Goal: Find specific page/section: Find specific page/section

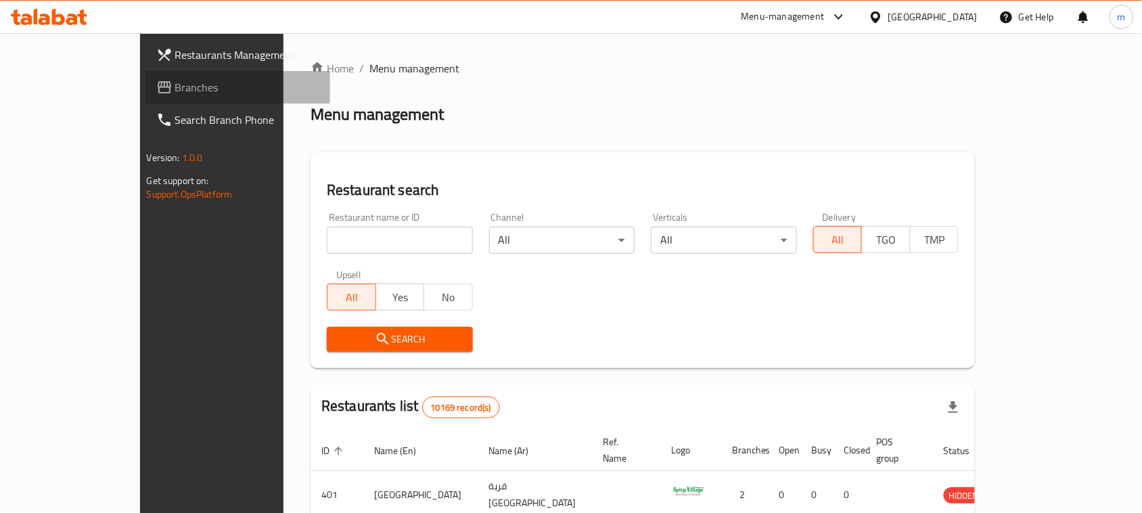
click at [175, 89] on span "Branches" at bounding box center [247, 87] width 145 height 16
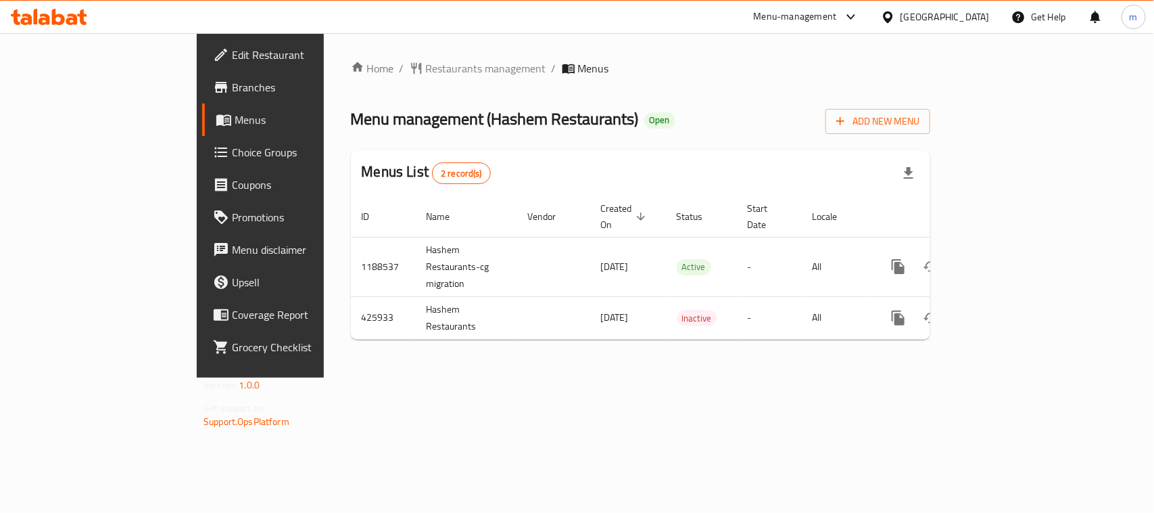
click at [324, 59] on div "Home / Restaurants management / Menus Menu management ( Hashem Restaurants ) Op…" at bounding box center [641, 205] width 634 height 344
click at [426, 64] on span "Restaurants management" at bounding box center [486, 68] width 120 height 16
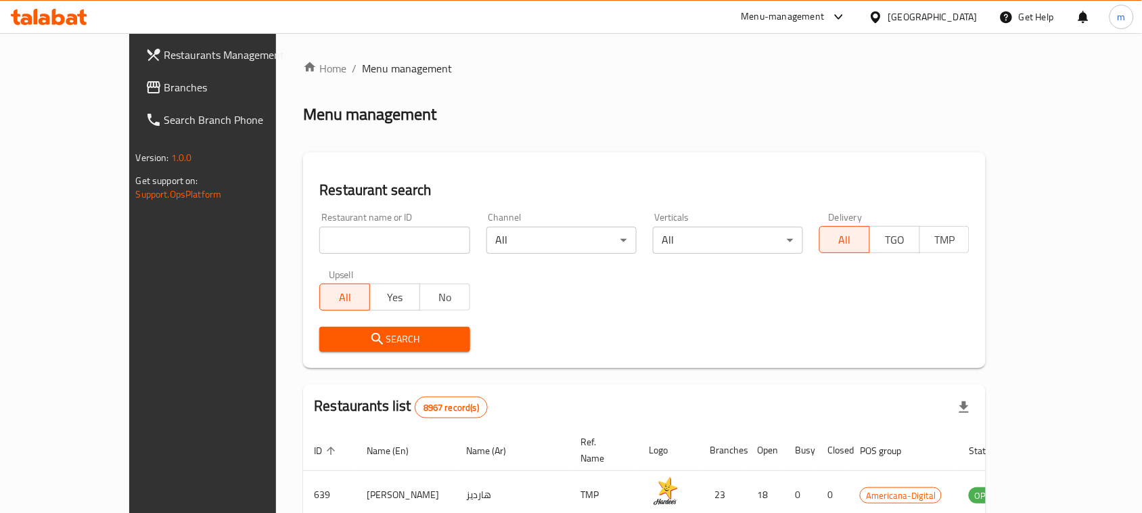
click at [318, 237] on div "Home / Menu management Menu management Restaurant search Restaurant name or ID …" at bounding box center [644, 473] width 682 height 827
click at [319, 237] on input "search" at bounding box center [394, 240] width 150 height 27
paste input "632387"
type input "632387"
click button "Search" at bounding box center [394, 339] width 150 height 25
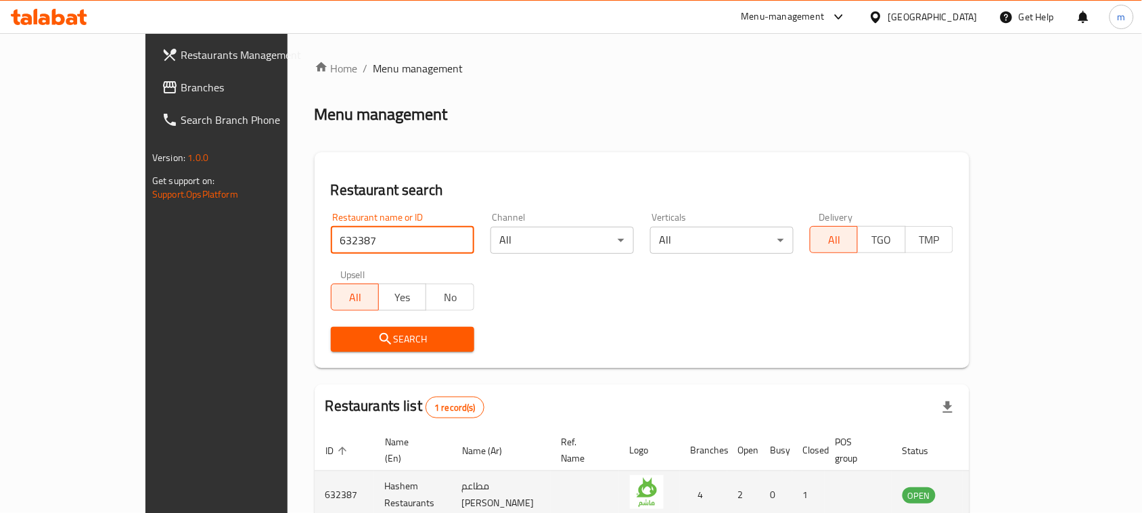
click at [1009, 471] on td "enhanced table" at bounding box center [985, 495] width 47 height 48
click at [989, 486] on icon "enhanced table" at bounding box center [981, 494] width 16 height 16
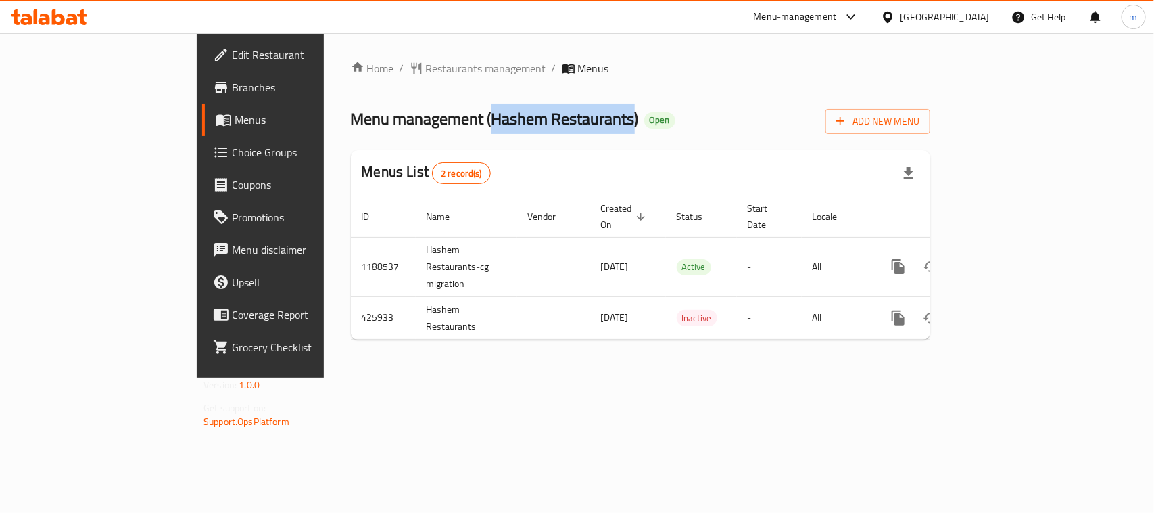
drag, startPoint x: 360, startPoint y: 120, endPoint x: 503, endPoint y: 130, distance: 142.4
click at [503, 130] on span "Menu management ( Hashem Restaurants )" at bounding box center [495, 118] width 288 height 30
copy span "Hashem Restaurants"
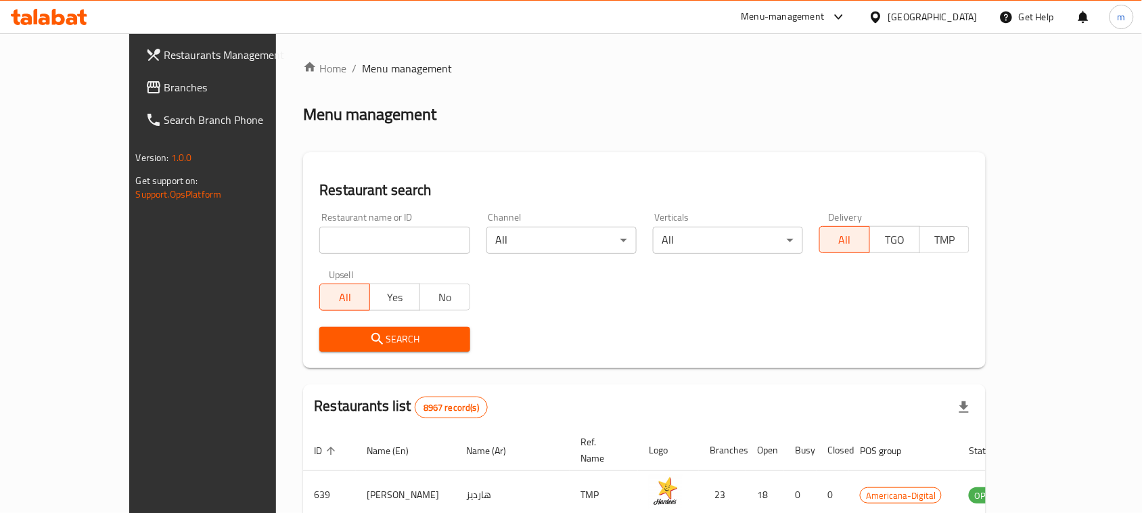
click at [319, 230] on input "search" at bounding box center [394, 240] width 150 height 27
paste input "Hashem Restaurants"
type input "Hashem Restaurants"
click at [394, 346] on span "Search" at bounding box center [394, 339] width 129 height 17
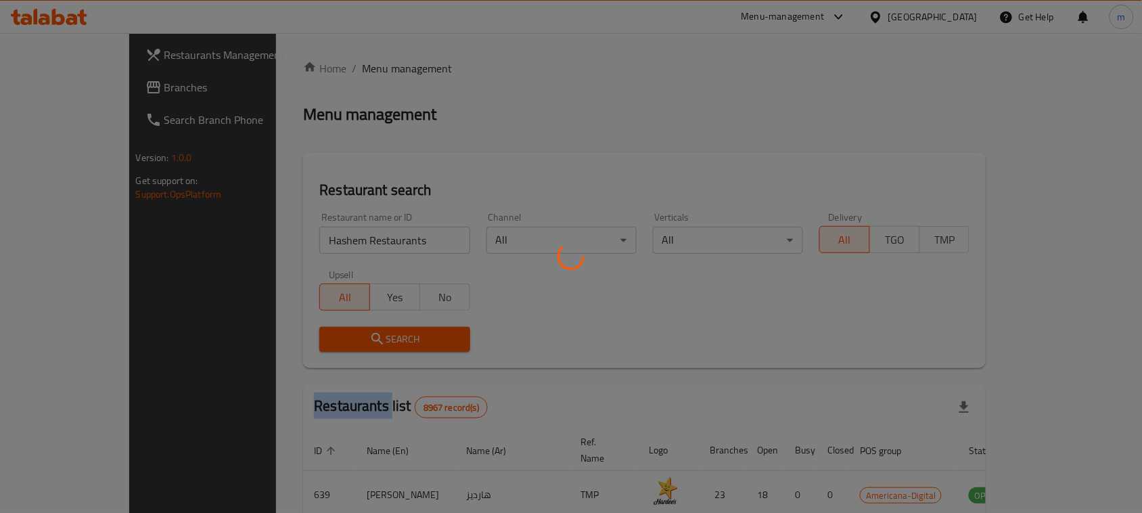
click at [394, 346] on div at bounding box center [571, 256] width 1142 height 513
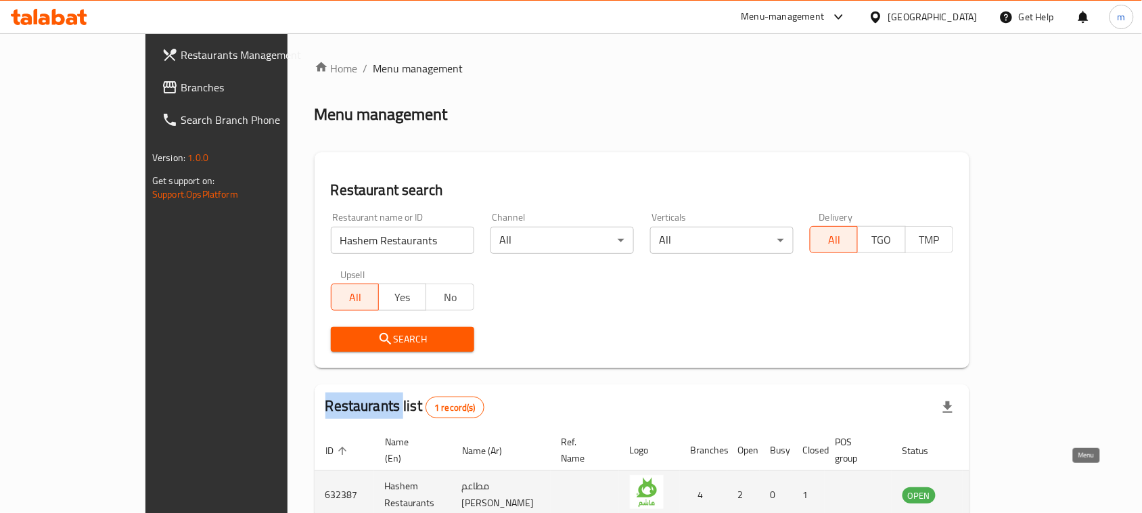
click at [998, 486] on link "enhanced table" at bounding box center [985, 494] width 25 height 16
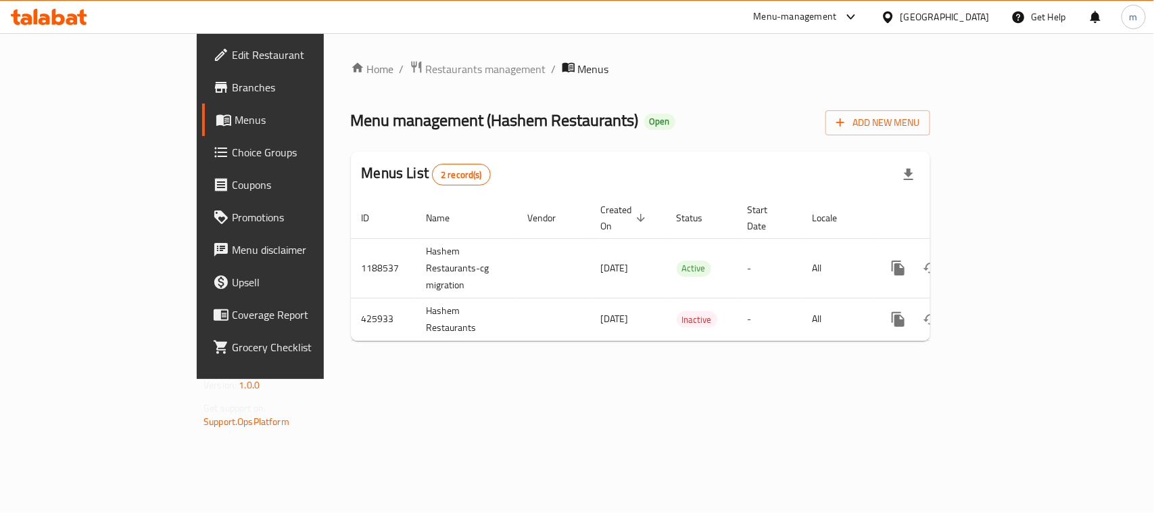
click at [989, 17] on div "Qatar" at bounding box center [945, 16] width 89 height 15
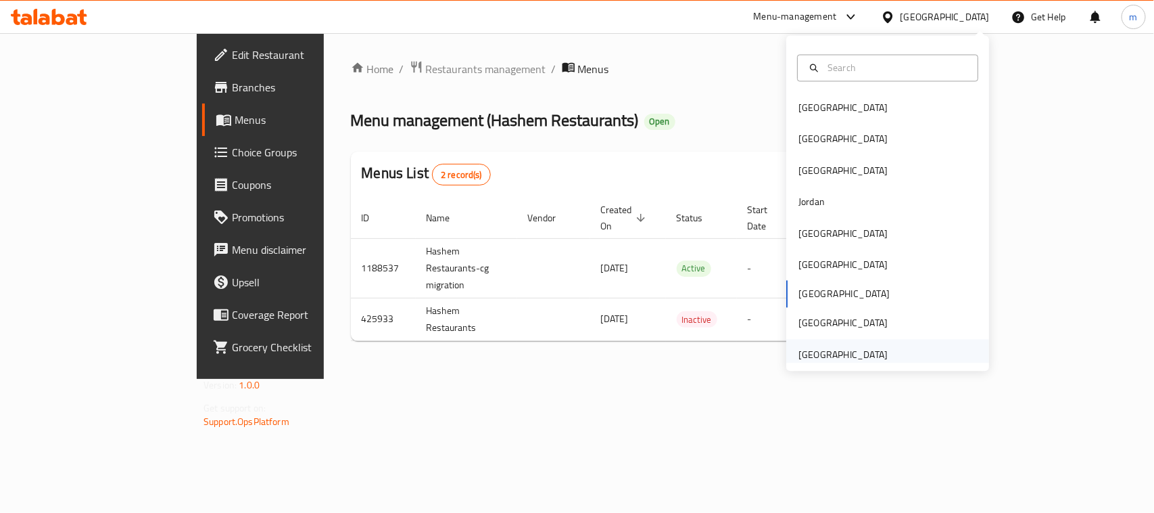
click at [808, 350] on div "[GEOGRAPHIC_DATA]" at bounding box center [843, 354] width 89 height 15
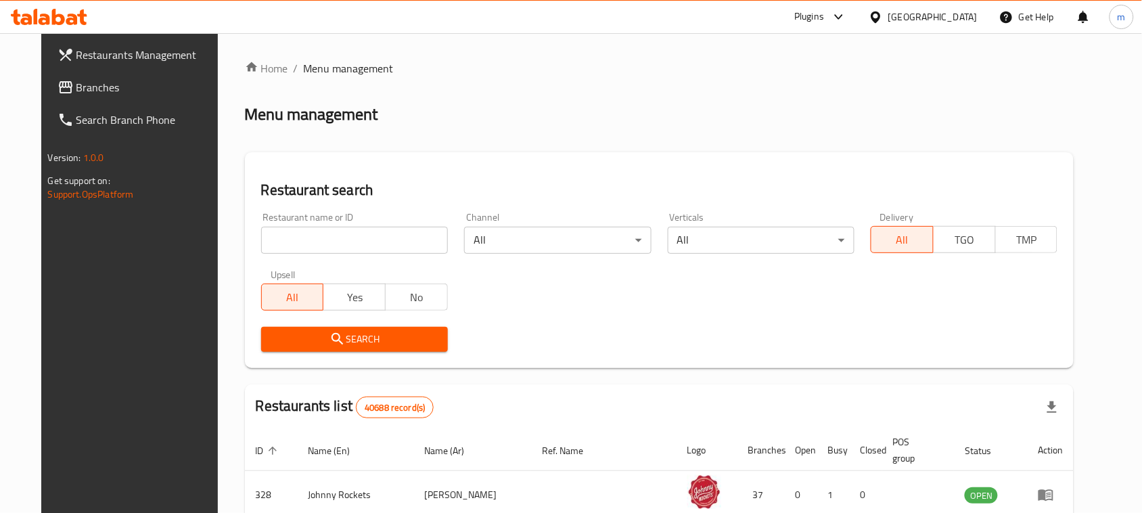
click at [347, 252] on input "search" at bounding box center [354, 240] width 187 height 27
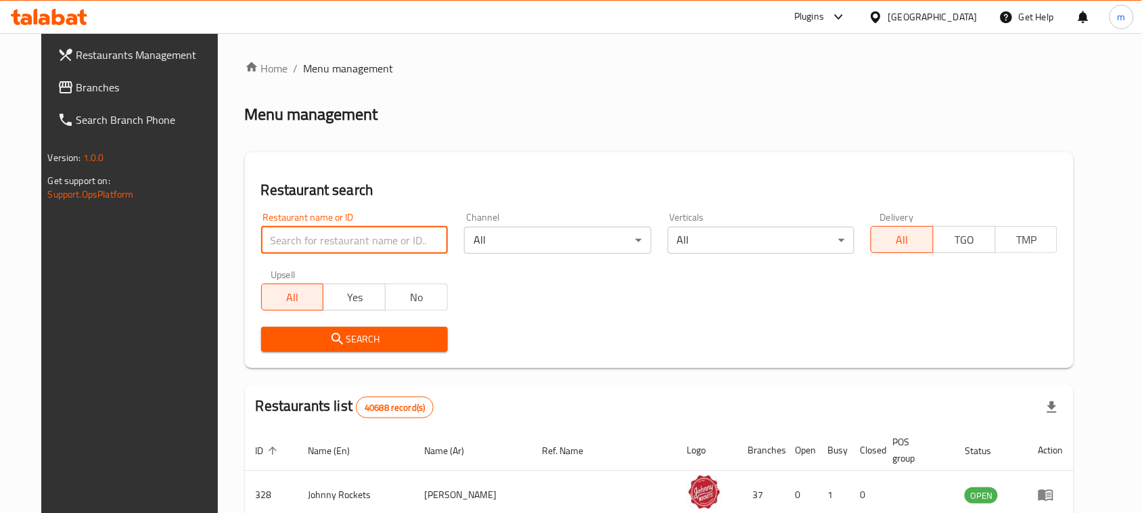
paste input "BEACH EMIRATES SEA RESTAURANT"
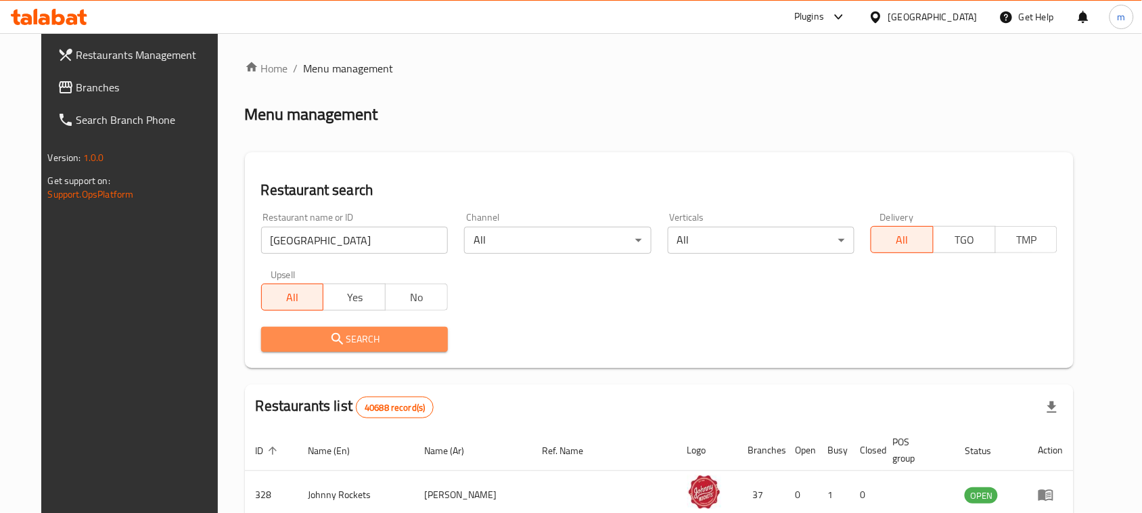
click at [380, 333] on span "Search" at bounding box center [354, 339] width 165 height 17
click at [380, 333] on div at bounding box center [571, 256] width 1142 height 513
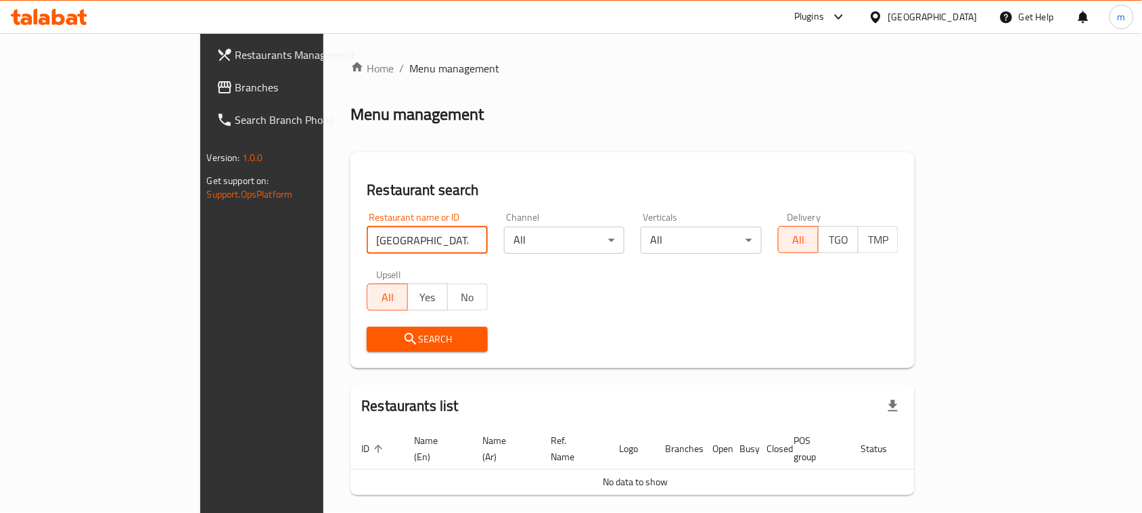
drag, startPoint x: 408, startPoint y: 239, endPoint x: 345, endPoint y: 248, distance: 63.6
click at [367, 248] on input "BEACH EMIRATES SEA RESTAURANT" at bounding box center [427, 240] width 121 height 27
click button "Search" at bounding box center [427, 339] width 121 height 25
type input "BEACH EMIRATES SEA"
click button "Search" at bounding box center [427, 339] width 121 height 25
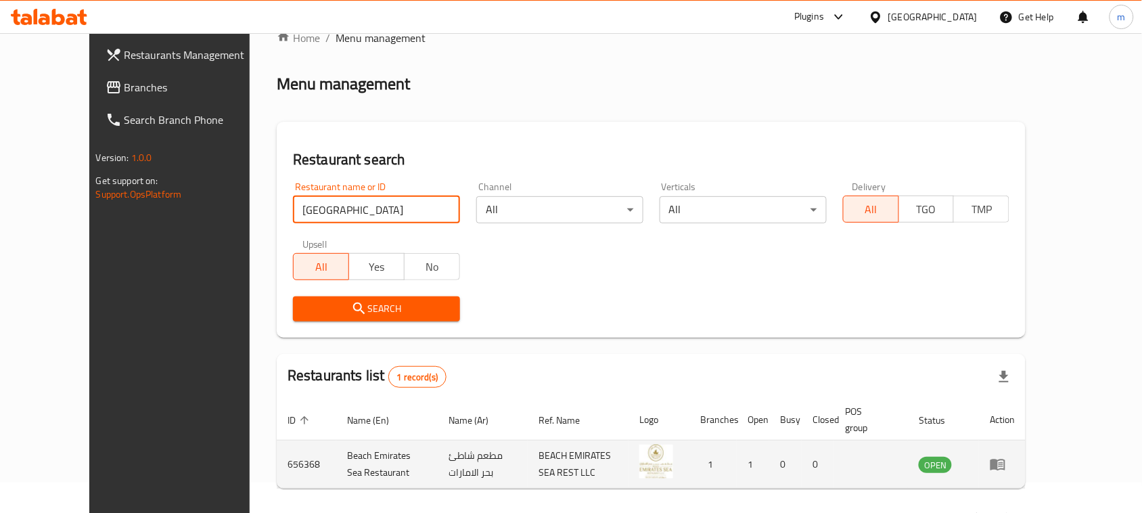
scroll to position [79, 0]
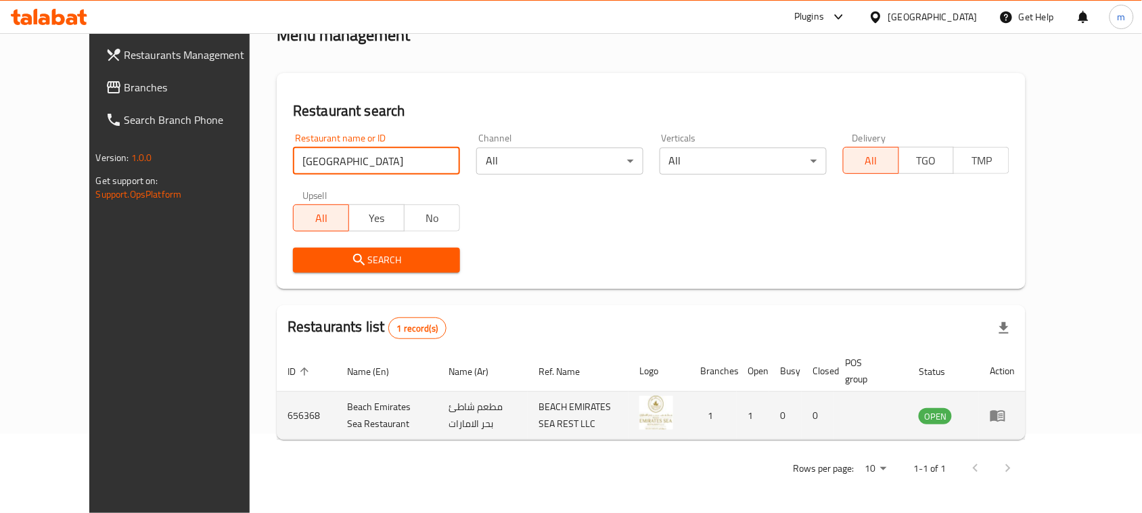
click at [1025, 416] on td "enhanced table" at bounding box center [1002, 416] width 47 height 48
click at [1006, 416] on icon "enhanced table" at bounding box center [997, 415] width 16 height 16
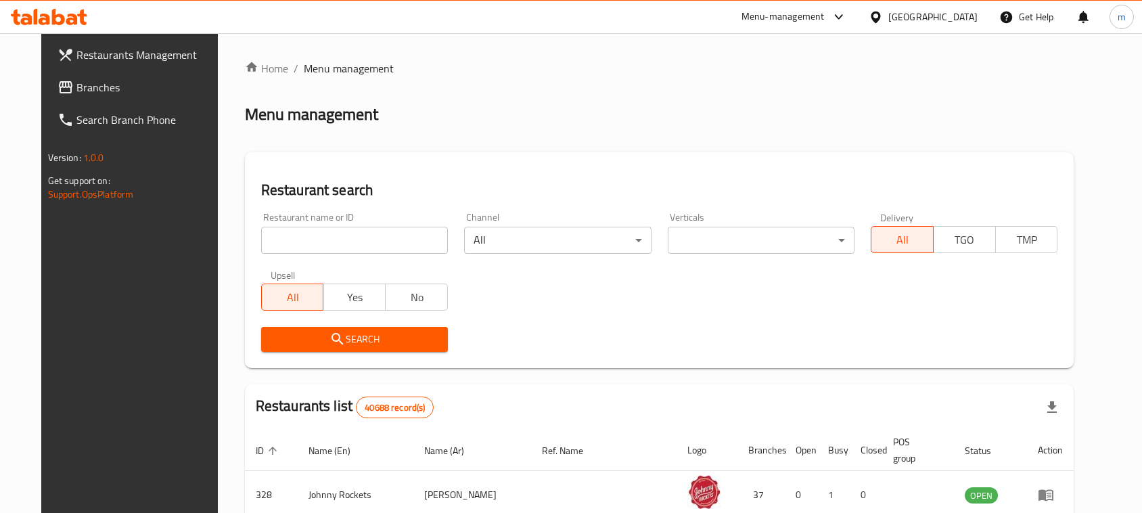
scroll to position [79, 0]
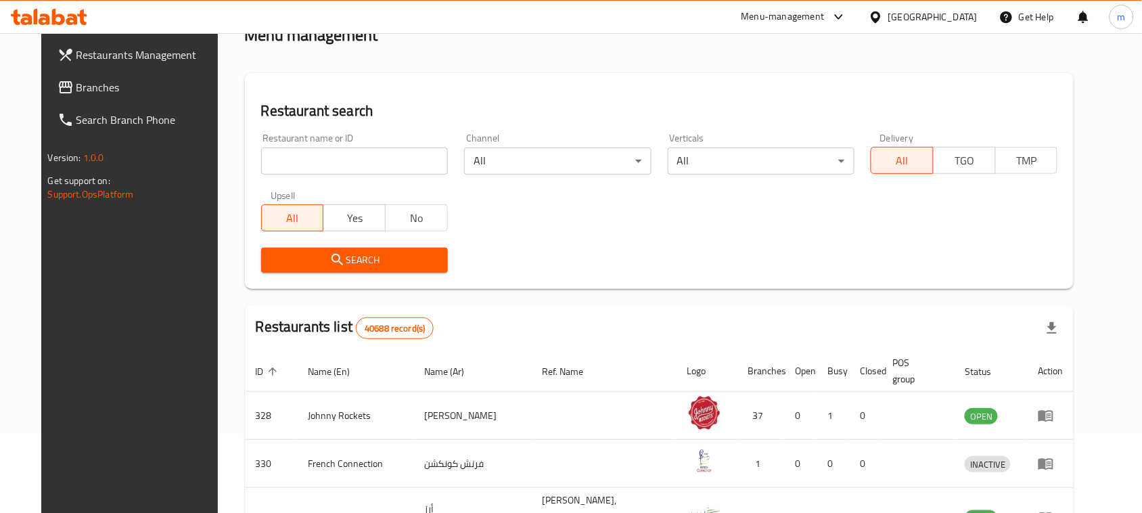
click at [384, 157] on input "search" at bounding box center [354, 160] width 187 height 27
paste input "BEACH EMIRATES SEA RESTAURANT"
click at [379, 161] on input "BEACH EMIRATES SEA RESTAURANT" at bounding box center [354, 160] width 187 height 27
click button "Search" at bounding box center [354, 260] width 187 height 25
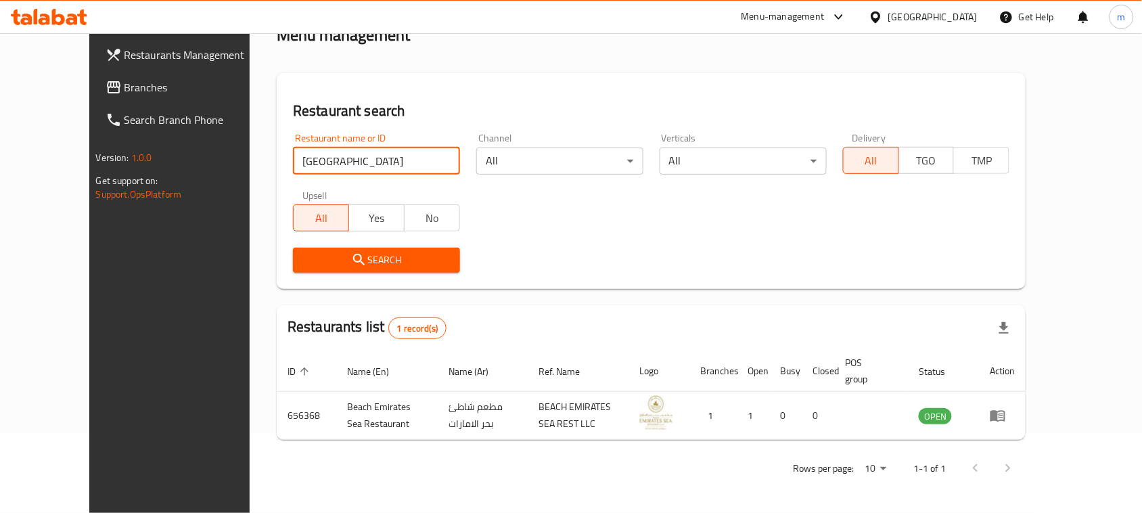
click at [293, 147] on input "BEACH EMIRATES SEA" at bounding box center [376, 160] width 167 height 27
click at [293, 154] on input "BEACH EMIRATES SEA" at bounding box center [376, 160] width 167 height 27
paste input "Akl Zaman, Al Khalidiyah"
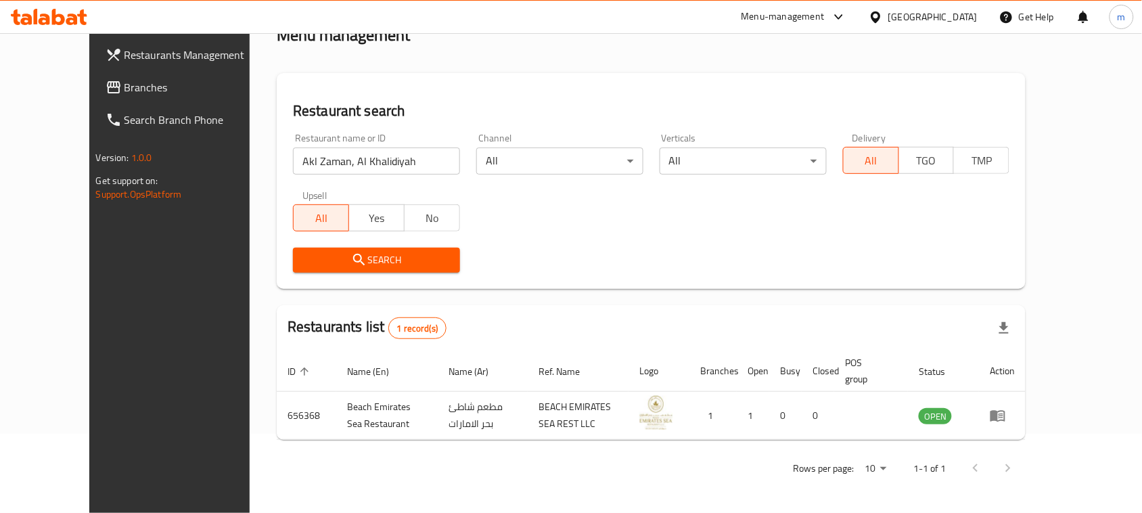
click at [328, 243] on div "Search" at bounding box center [376, 259] width 183 height 41
click at [330, 252] on span "Search" at bounding box center [376, 260] width 145 height 17
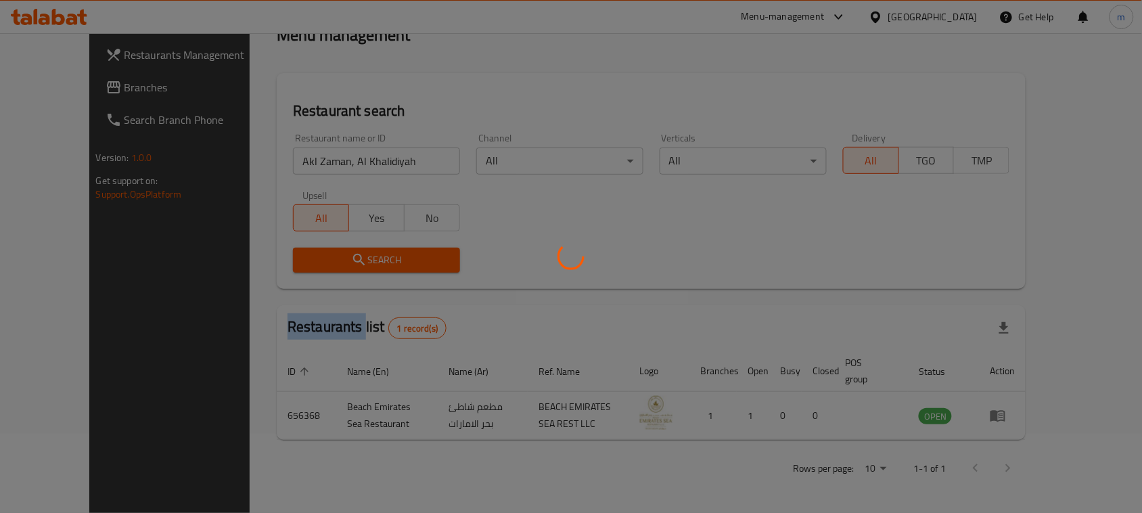
click at [330, 250] on div at bounding box center [571, 256] width 1142 height 513
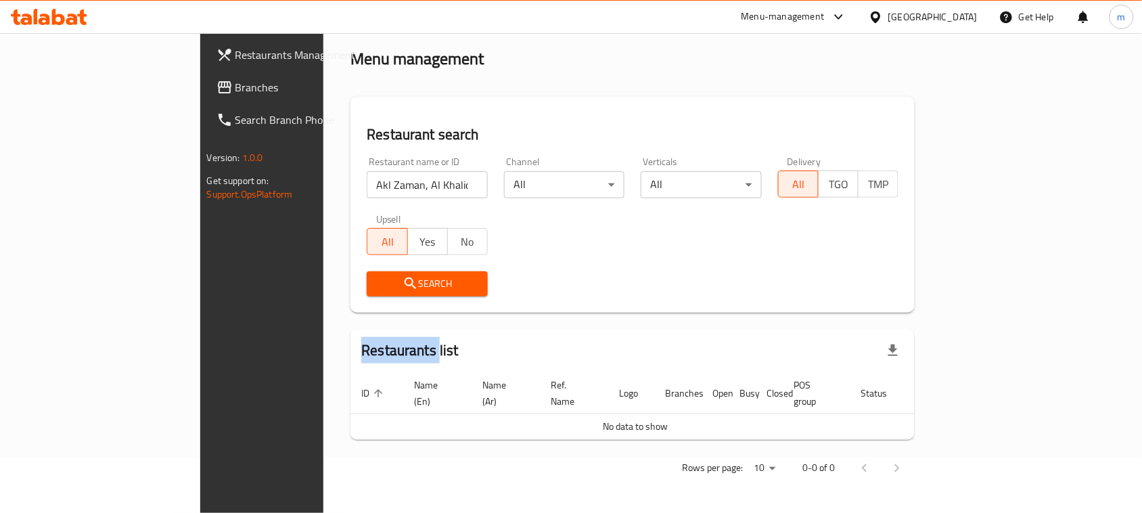
scroll to position [39, 0]
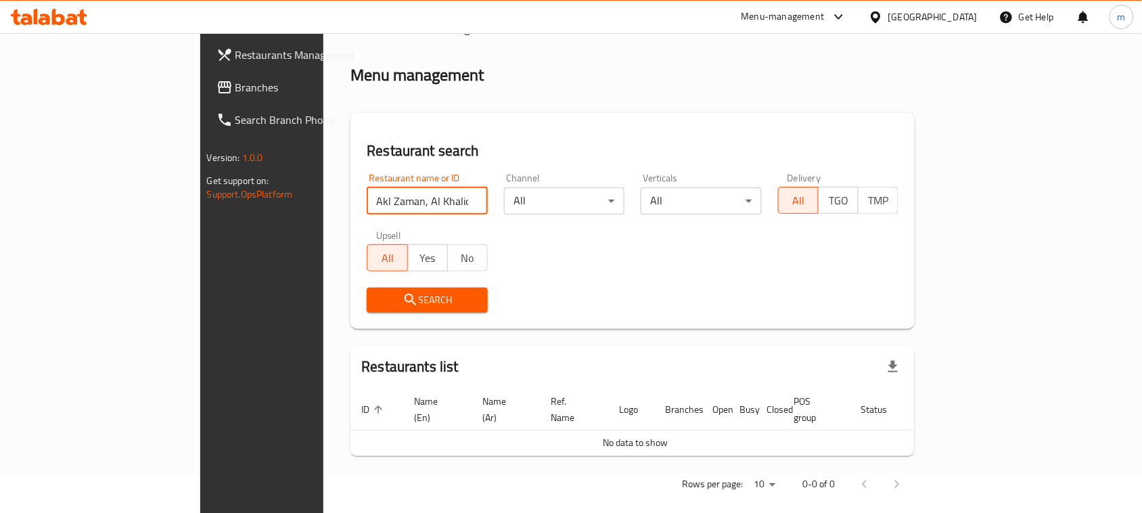
drag, startPoint x: 363, startPoint y: 204, endPoint x: 291, endPoint y: 208, distance: 71.8
click at [367, 208] on input "Akl Zaman, Al Khalidiyah" at bounding box center [427, 200] width 121 height 27
click button "Search" at bounding box center [427, 299] width 121 height 25
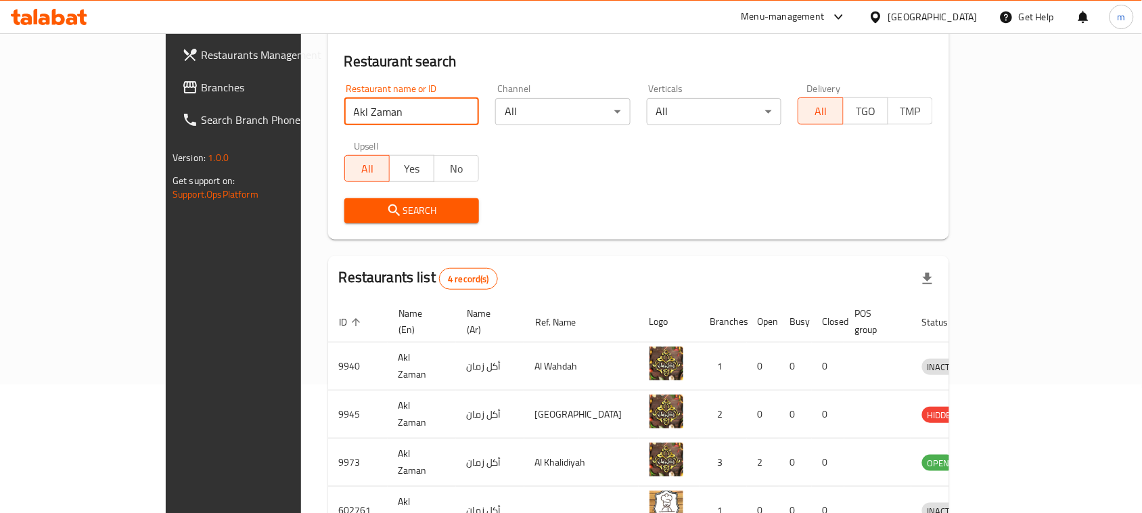
scroll to position [0, 0]
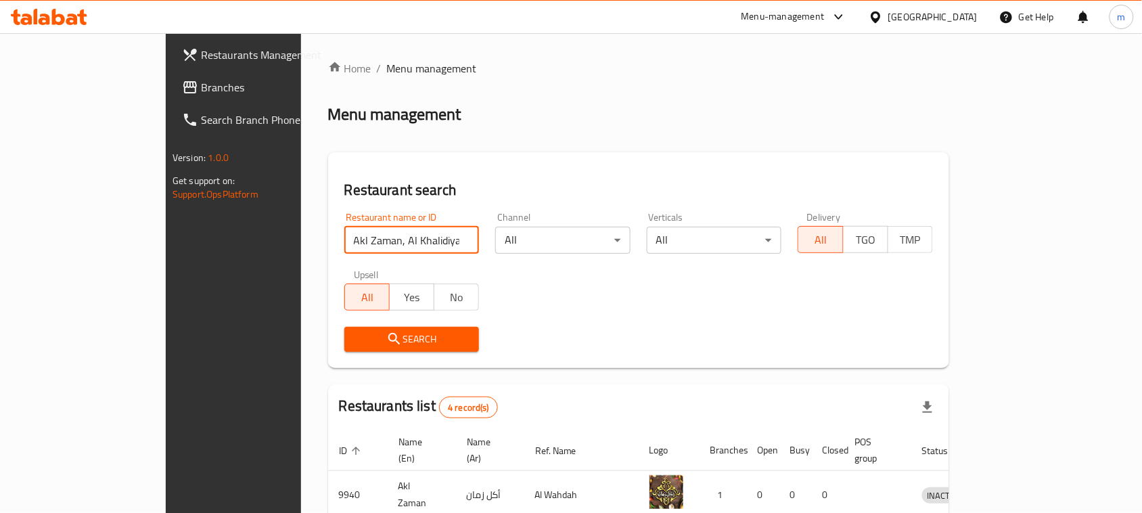
click at [344, 237] on input "Akl Zaman, Al Khalidiyah" at bounding box center [411, 240] width 135 height 27
type input "Akl Zaman Al Khalidiyah"
click button "Search" at bounding box center [411, 339] width 135 height 25
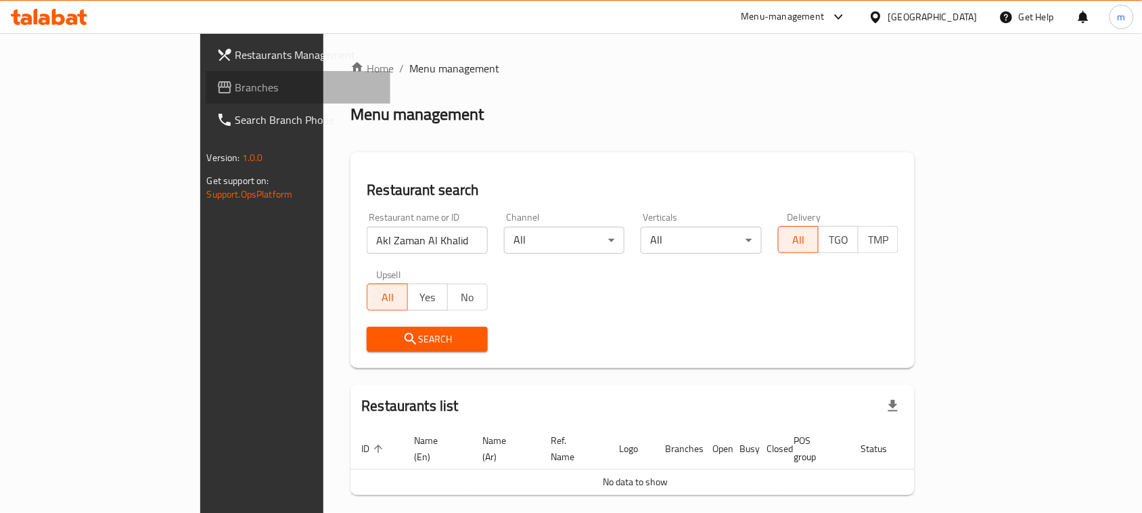
click at [235, 79] on span "Branches" at bounding box center [307, 87] width 145 height 16
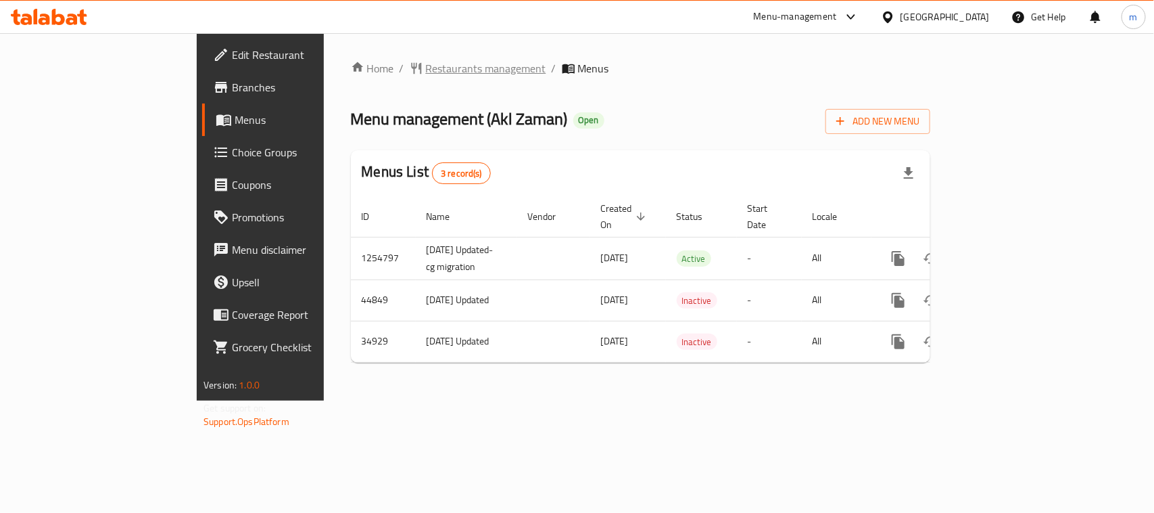
click at [426, 60] on span "Restaurants management" at bounding box center [486, 68] width 120 height 16
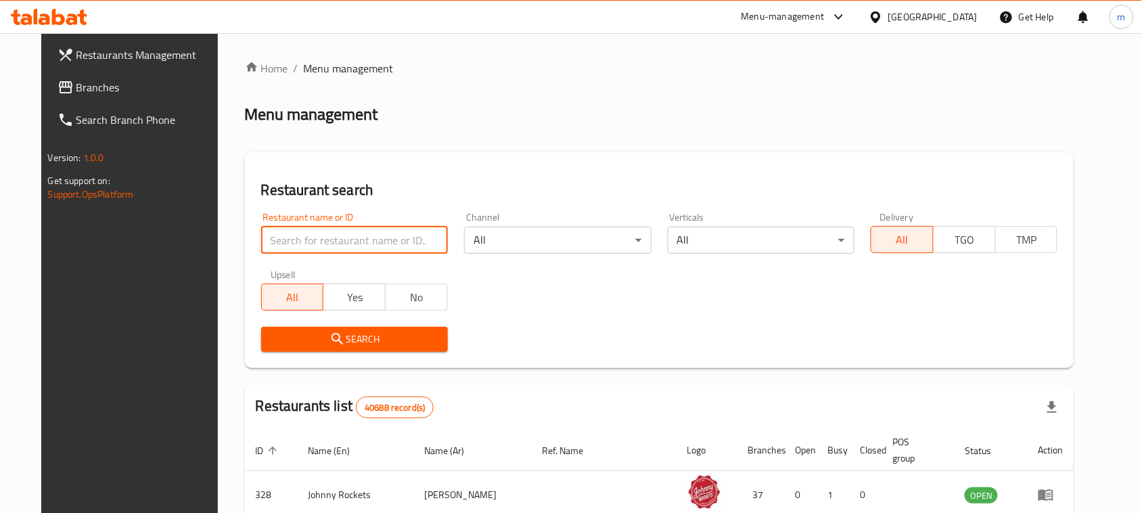
click at [346, 237] on input "search" at bounding box center [354, 240] width 187 height 27
paste input "9973"
click button "Search" at bounding box center [354, 339] width 187 height 25
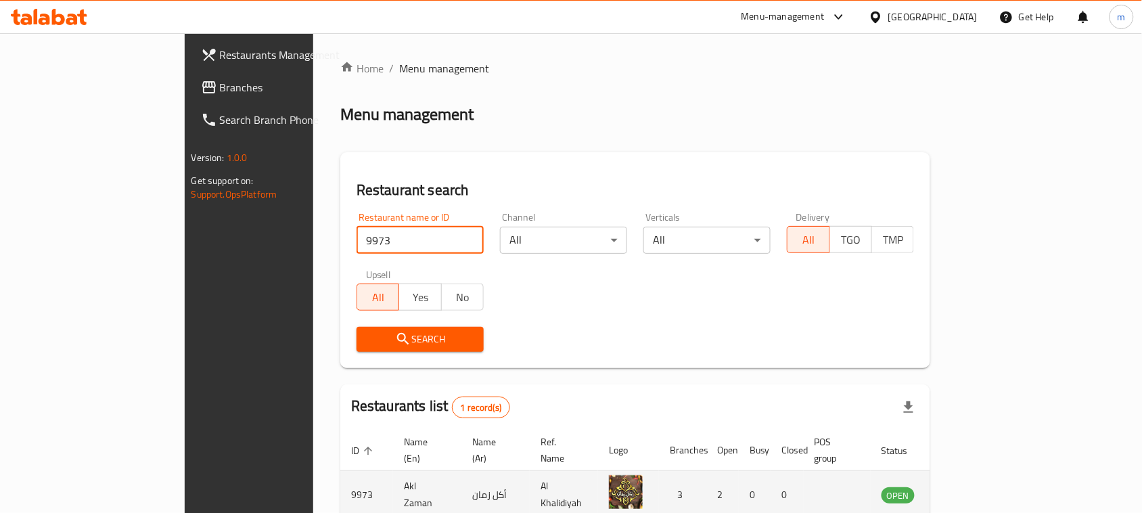
click at [393, 484] on td "Akl Zaman" at bounding box center [427, 495] width 68 height 48
copy td "Akl Zaman"
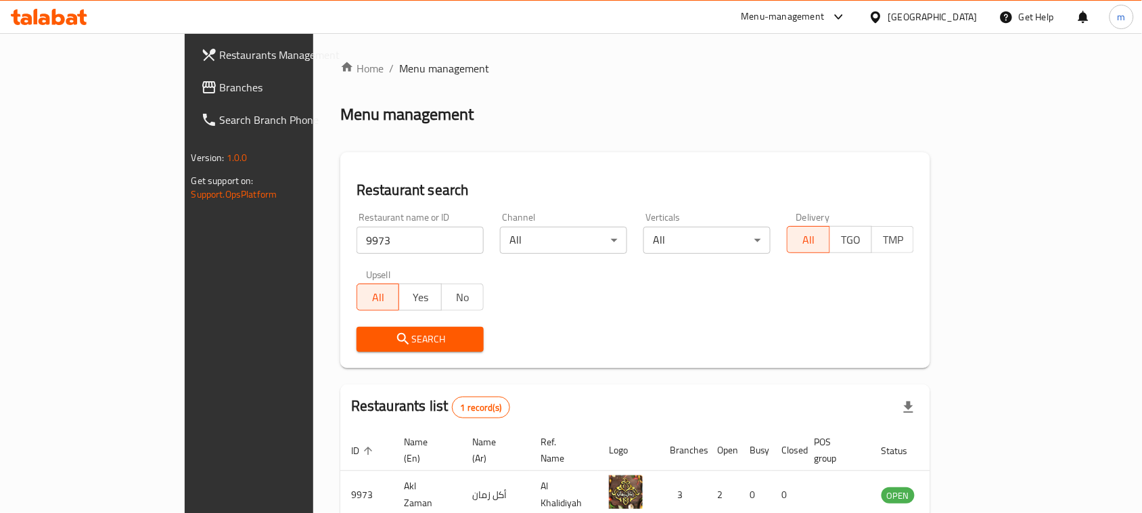
click at [360, 217] on div "Restaurant name or ID 9973 Restaurant name or ID" at bounding box center [419, 232] width 127 height 41
click at [356, 230] on input "9973" at bounding box center [419, 240] width 127 height 27
paste input "Akl Zaman"
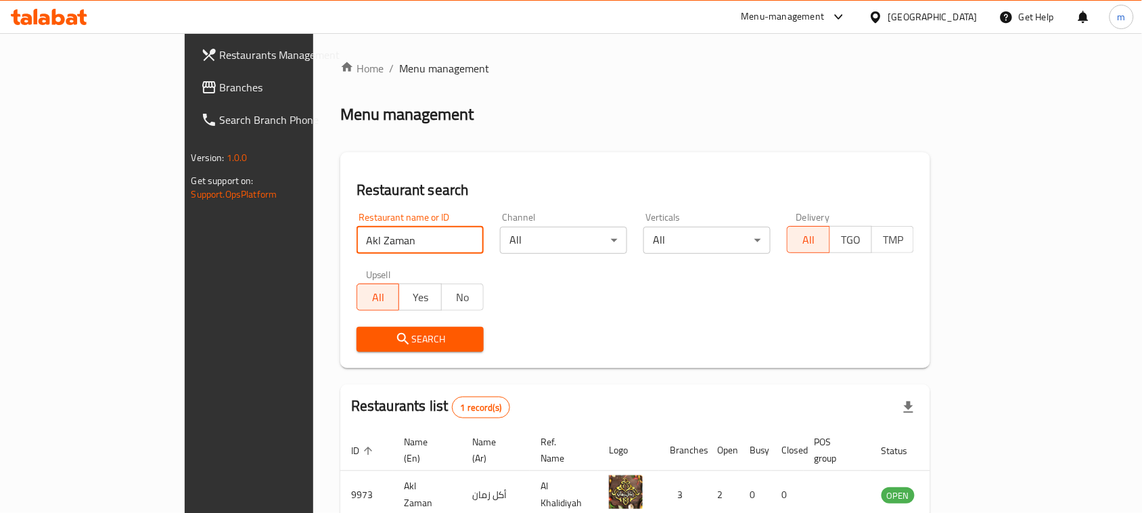
click button "Search" at bounding box center [419, 339] width 127 height 25
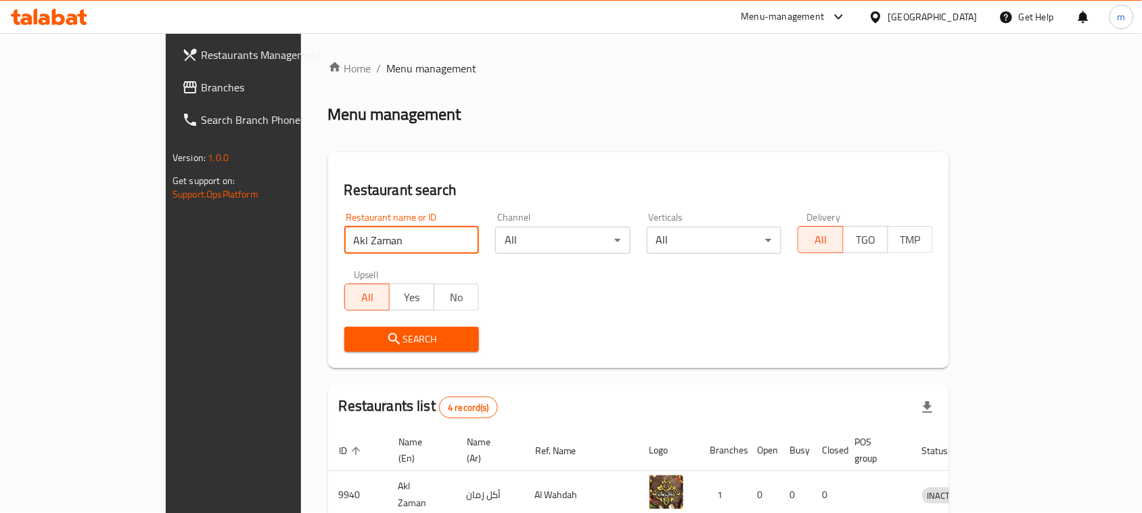
click at [363, 240] on input "Akl Zaman" at bounding box center [411, 240] width 135 height 27
paste input "Dunkin"
click button "Search" at bounding box center [411, 339] width 135 height 25
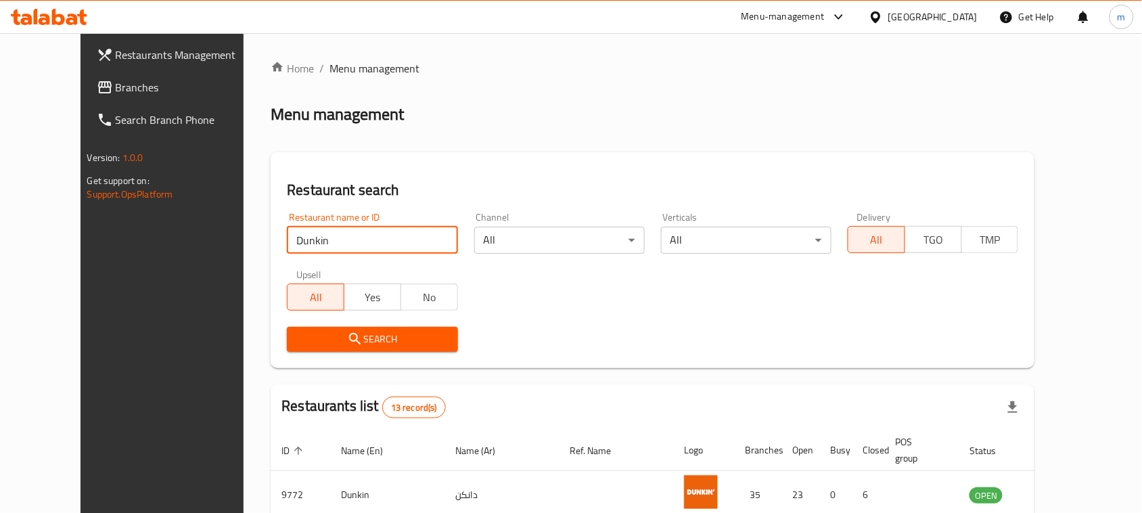
click at [319, 241] on input "Dunkin" at bounding box center [372, 240] width 170 height 27
paste input ", Aswaaq Barsha"
click button "Search" at bounding box center [372, 339] width 170 height 25
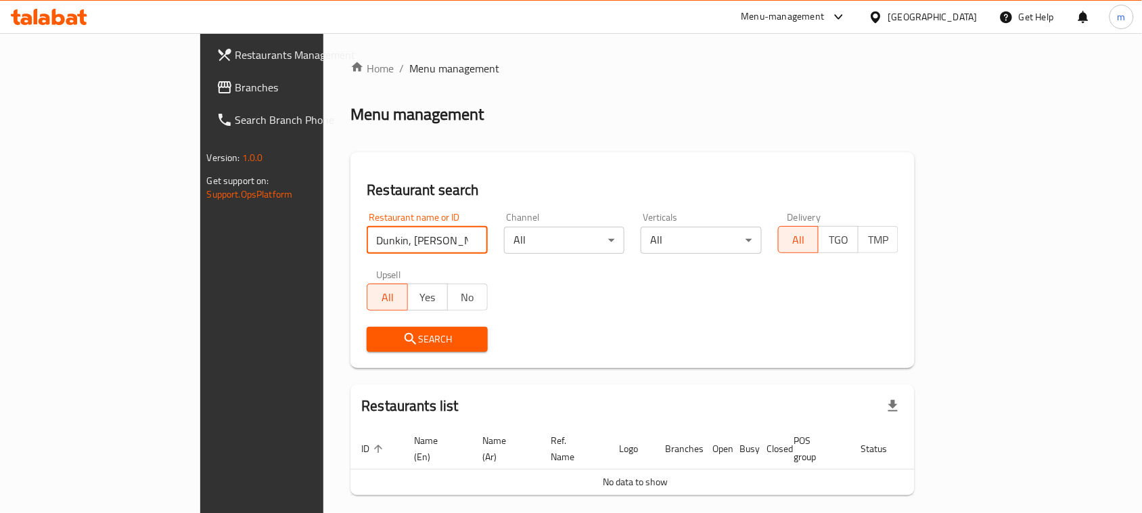
drag, startPoint x: 369, startPoint y: 250, endPoint x: 274, endPoint y: 246, distance: 94.8
click at [367, 246] on input "Dunkin, Aswaaq Barsha" at bounding box center [427, 240] width 121 height 27
type input "Dunkin"
click button "Search" at bounding box center [427, 339] width 121 height 25
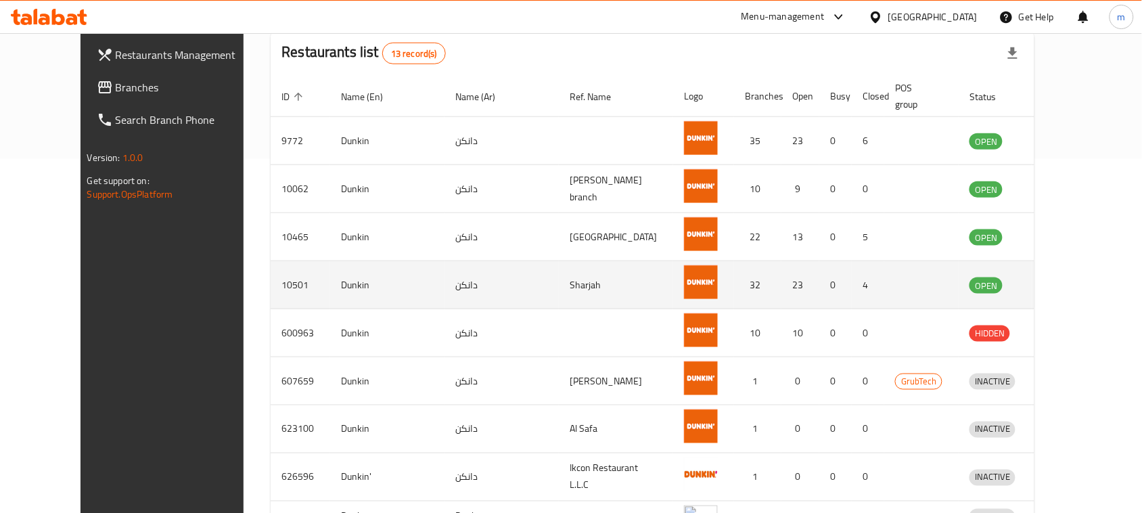
scroll to position [500, 0]
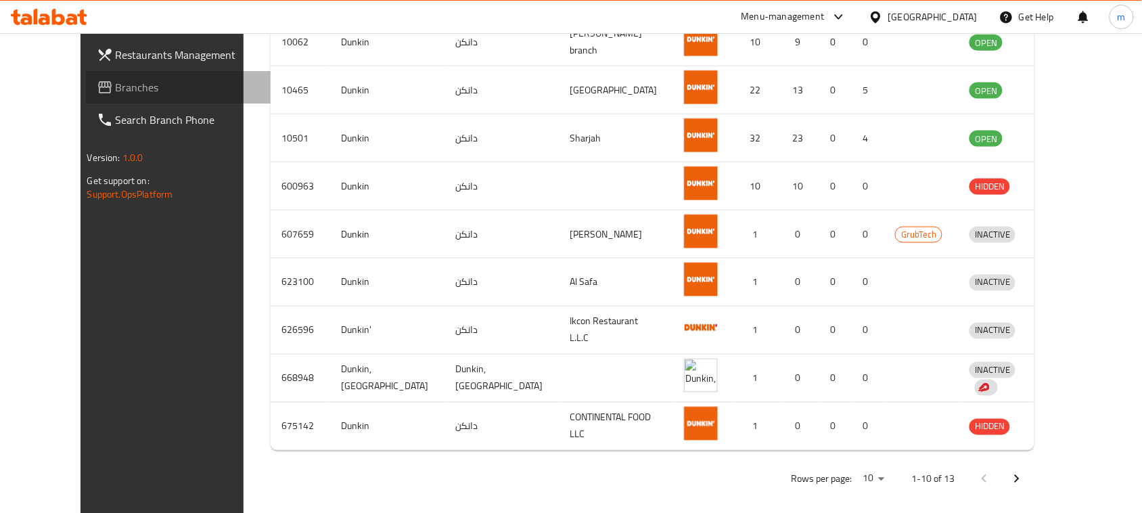
click at [116, 91] on span "Branches" at bounding box center [188, 87] width 145 height 16
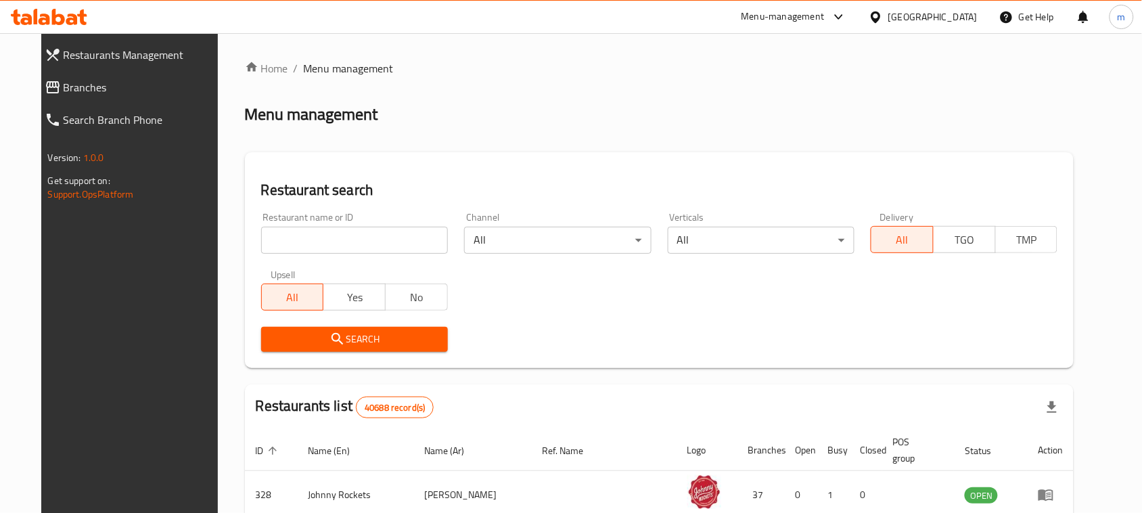
drag, startPoint x: 0, startPoint y: 0, endPoint x: 322, endPoint y: 229, distance: 394.8
click at [322, 229] on input "search" at bounding box center [354, 240] width 187 height 27
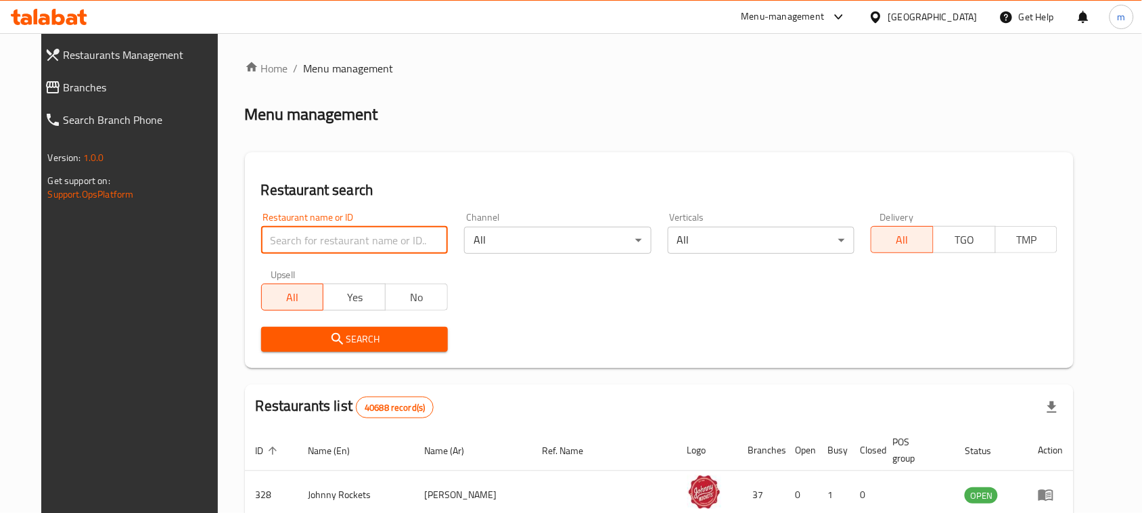
paste input "EMIRATES SEA RESTAURANT"
click at [333, 247] on input "EMIRATES SEA RESTAURANT" at bounding box center [354, 240] width 187 height 27
click button "Search" at bounding box center [354, 339] width 187 height 25
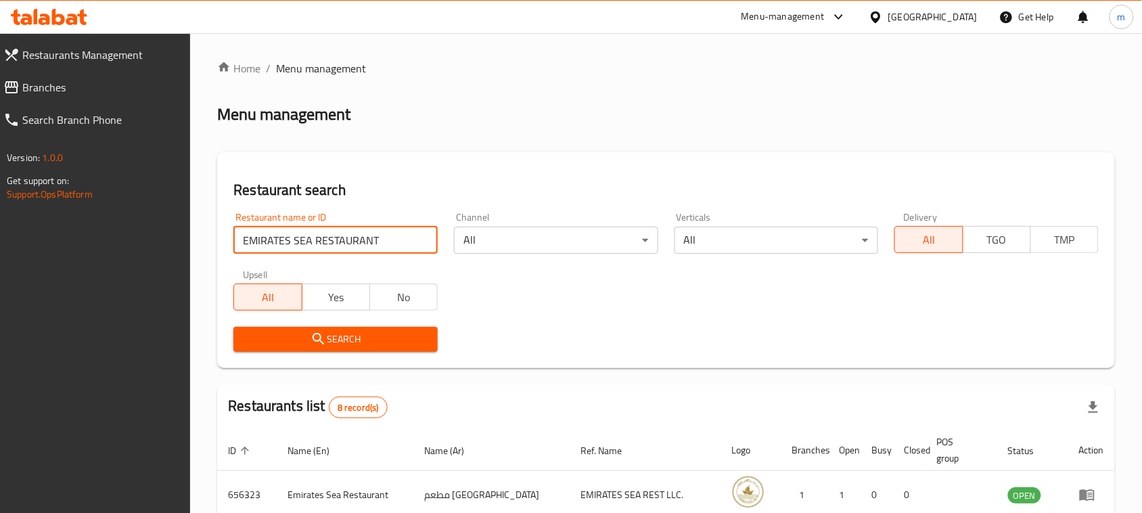
type input "EMIRATES SEA RESTAURANT"
click button "Search" at bounding box center [335, 339] width 204 height 25
click at [78, 11] on icon at bounding box center [49, 17] width 76 height 16
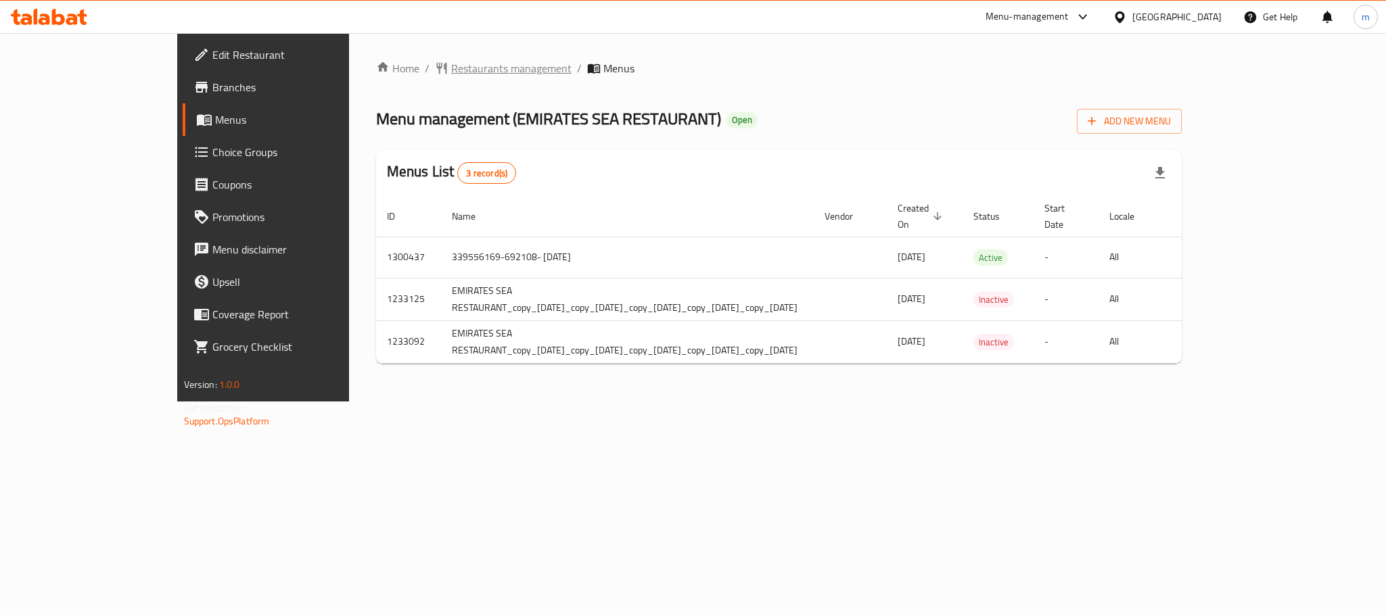
click at [451, 74] on span "Restaurants management" at bounding box center [511, 68] width 120 height 16
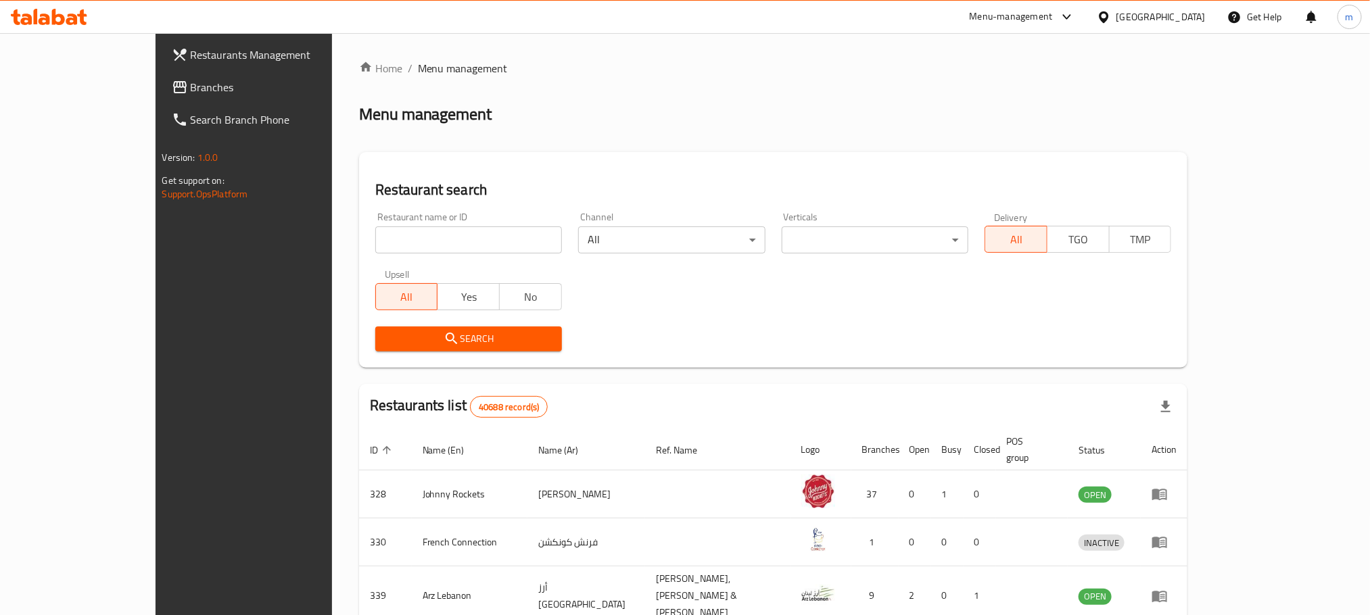
click at [428, 231] on input "search" at bounding box center [468, 240] width 187 height 27
paste input "678014"
type input "678014"
click button "Search" at bounding box center [468, 339] width 187 height 25
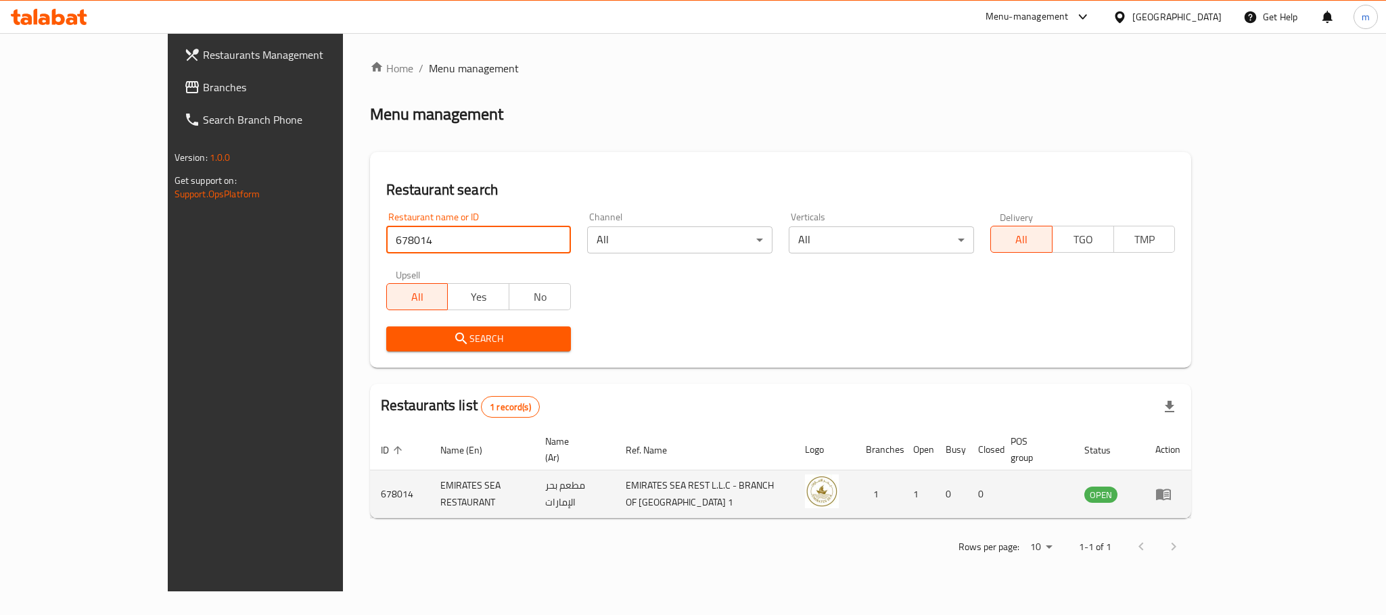
click at [1171, 490] on icon "enhanced table" at bounding box center [1163, 495] width 15 height 11
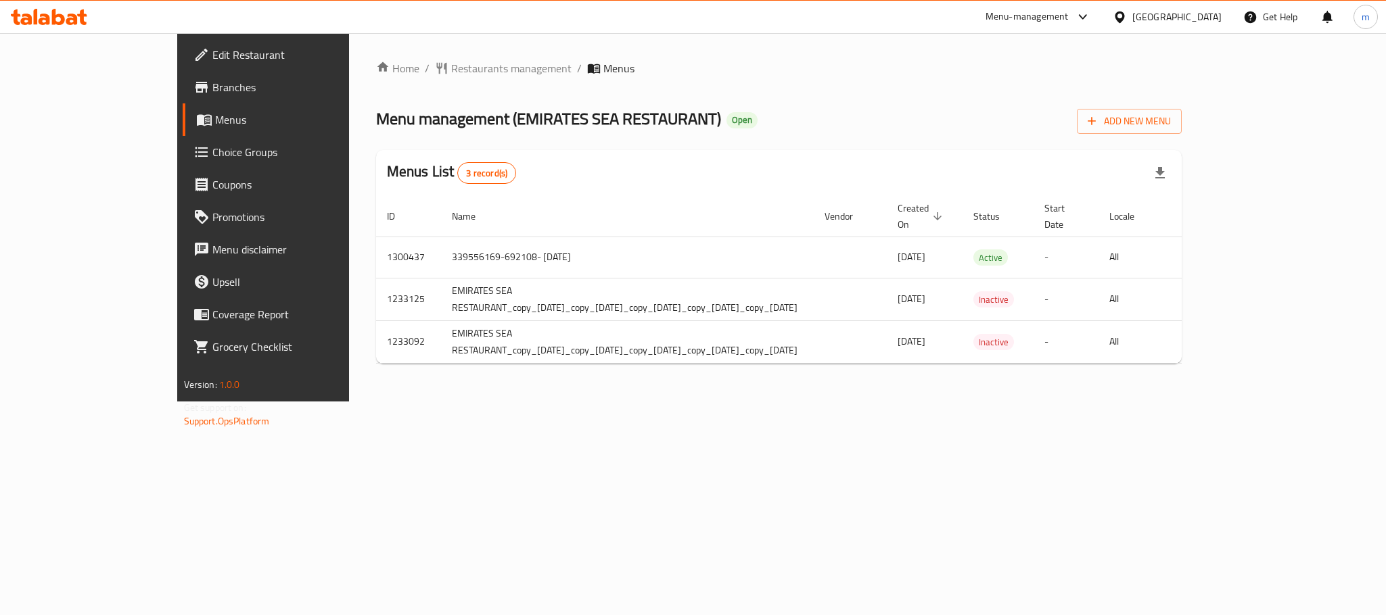
click at [72, 21] on icon at bounding box center [49, 17] width 76 height 16
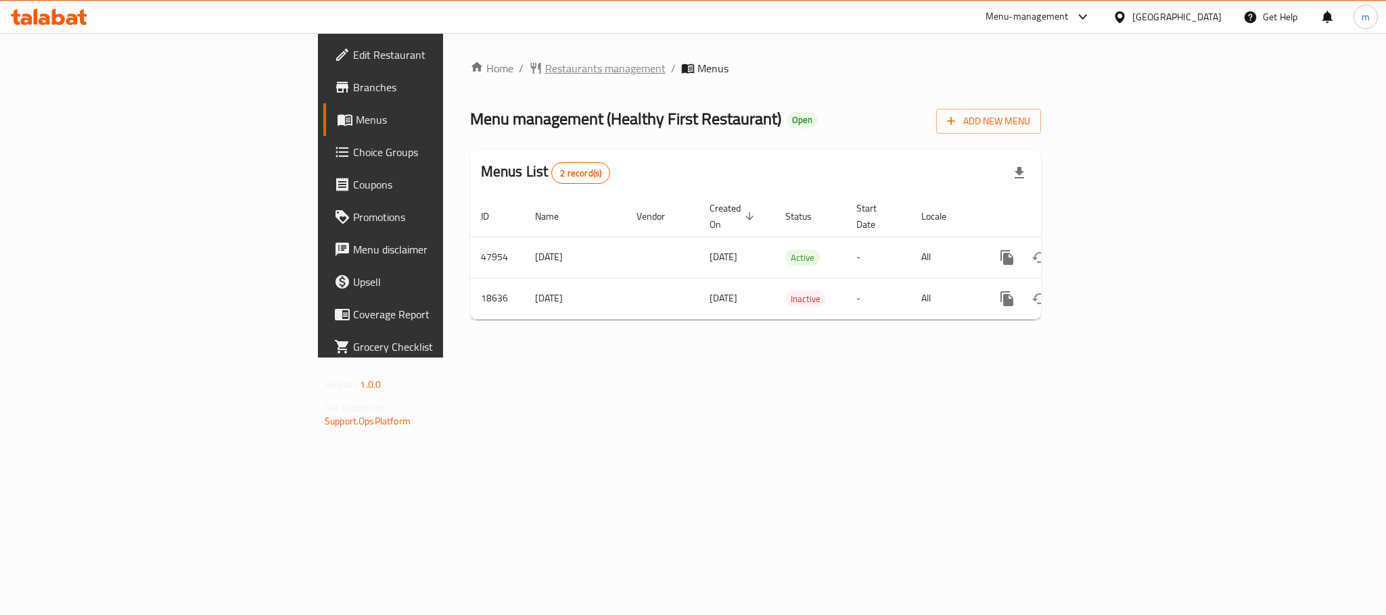
click at [545, 76] on span "Restaurants management" at bounding box center [605, 68] width 120 height 16
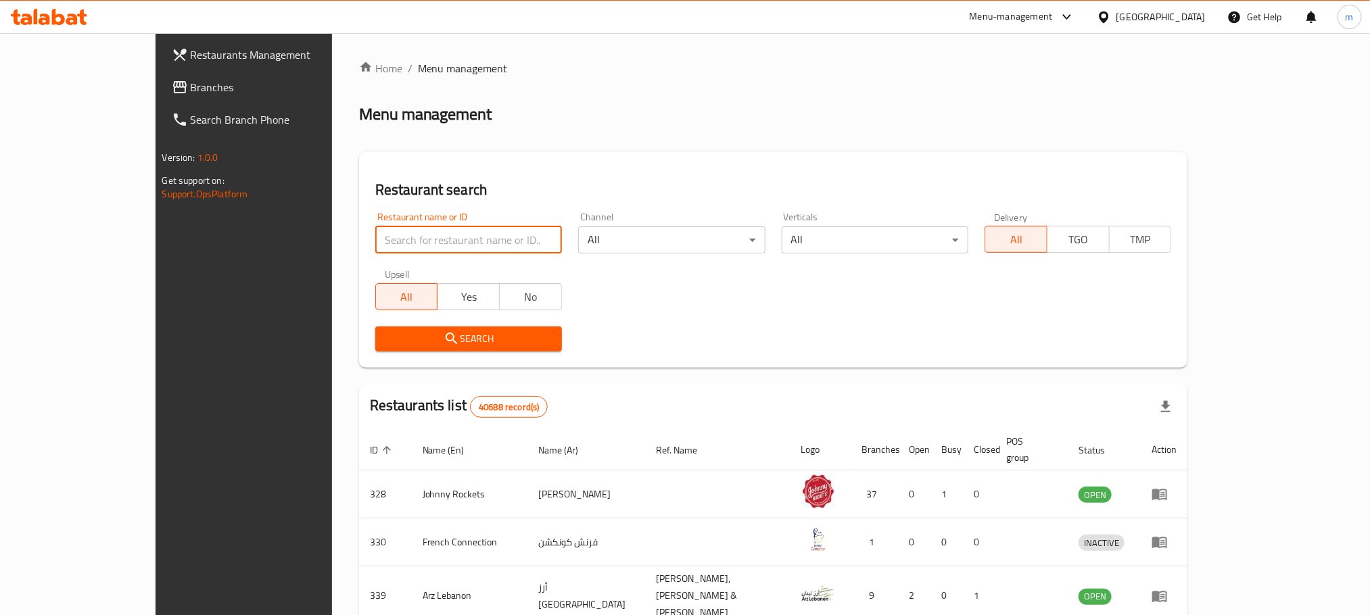
click at [459, 246] on input "search" at bounding box center [468, 240] width 187 height 27
paste input "10099"
type input "10099"
click button "Search" at bounding box center [468, 339] width 187 height 25
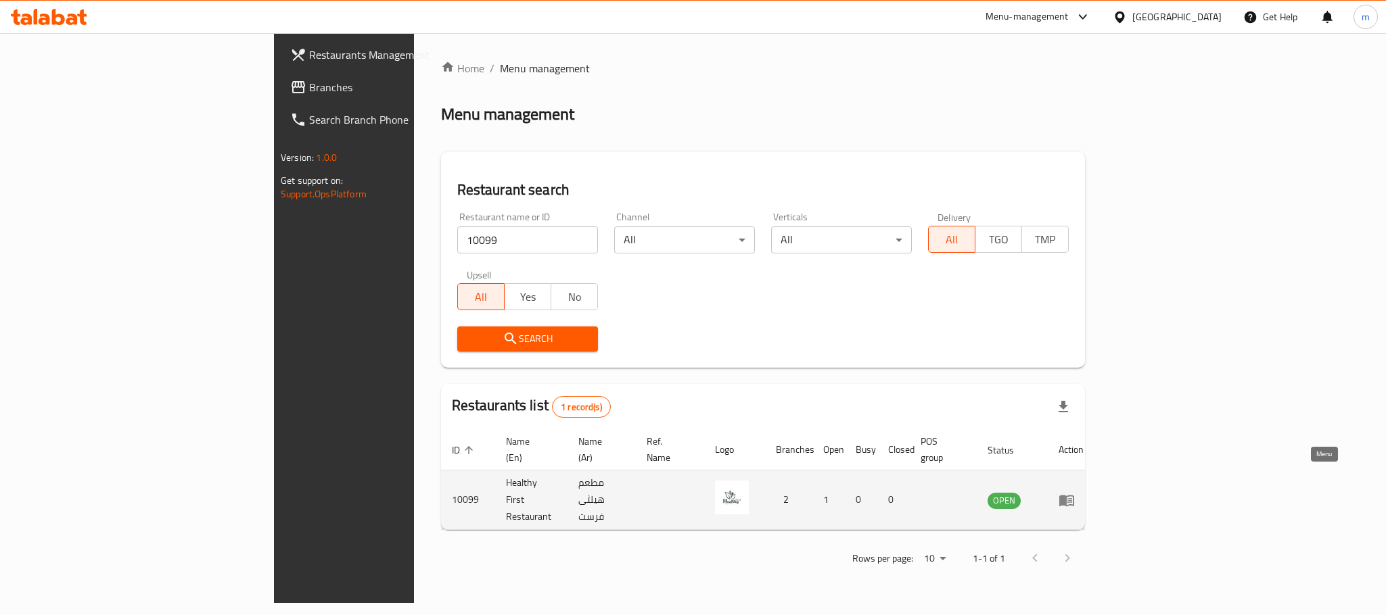
click at [1075, 492] on icon "enhanced table" at bounding box center [1066, 500] width 16 height 16
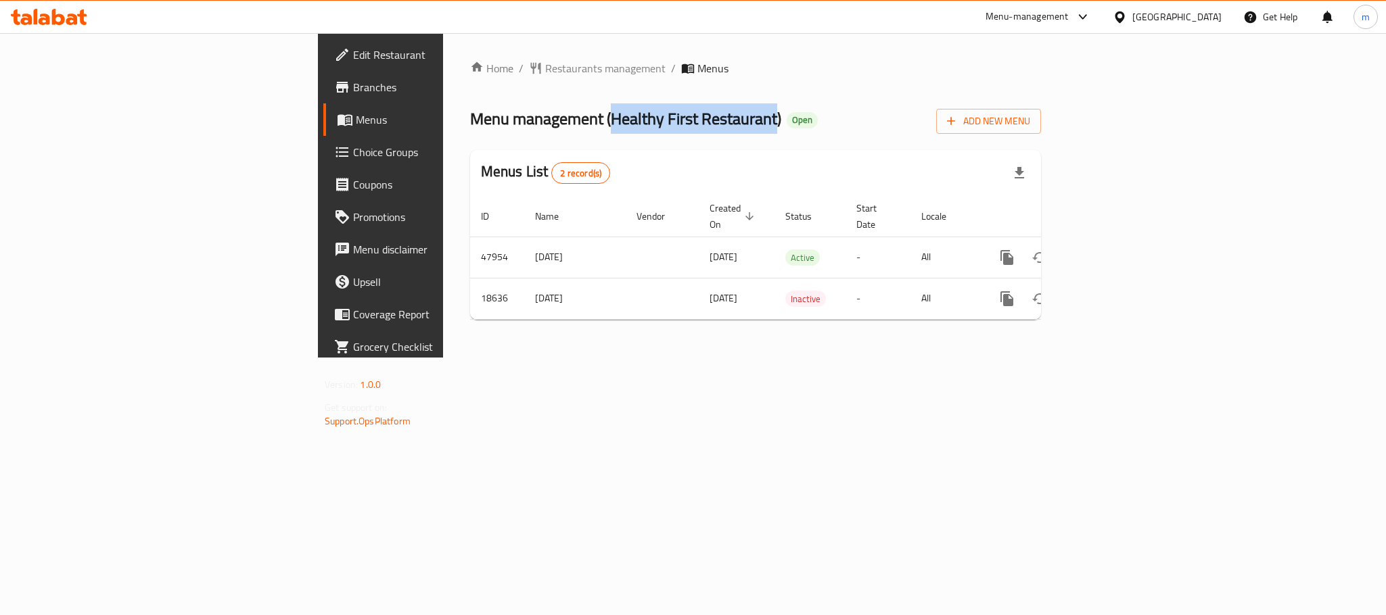
drag, startPoint x: 398, startPoint y: 120, endPoint x: 567, endPoint y: 100, distance: 169.5
click at [567, 100] on div "Home / Restaurants management / Menus Menu management ( Healthy First Restauran…" at bounding box center [755, 195] width 571 height 271
copy span "Healthy First Restaurant"
click at [1184, 16] on div "[GEOGRAPHIC_DATA]" at bounding box center [1176, 16] width 89 height 15
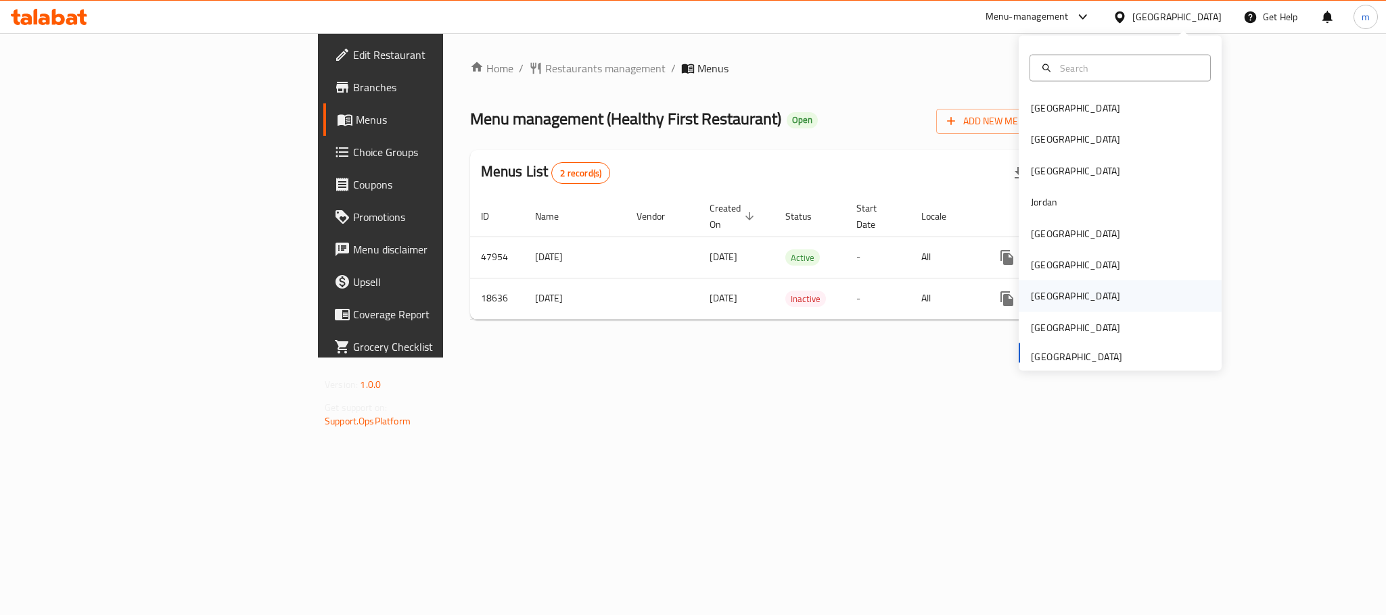
click at [1049, 285] on div "[GEOGRAPHIC_DATA]" at bounding box center [1120, 296] width 203 height 31
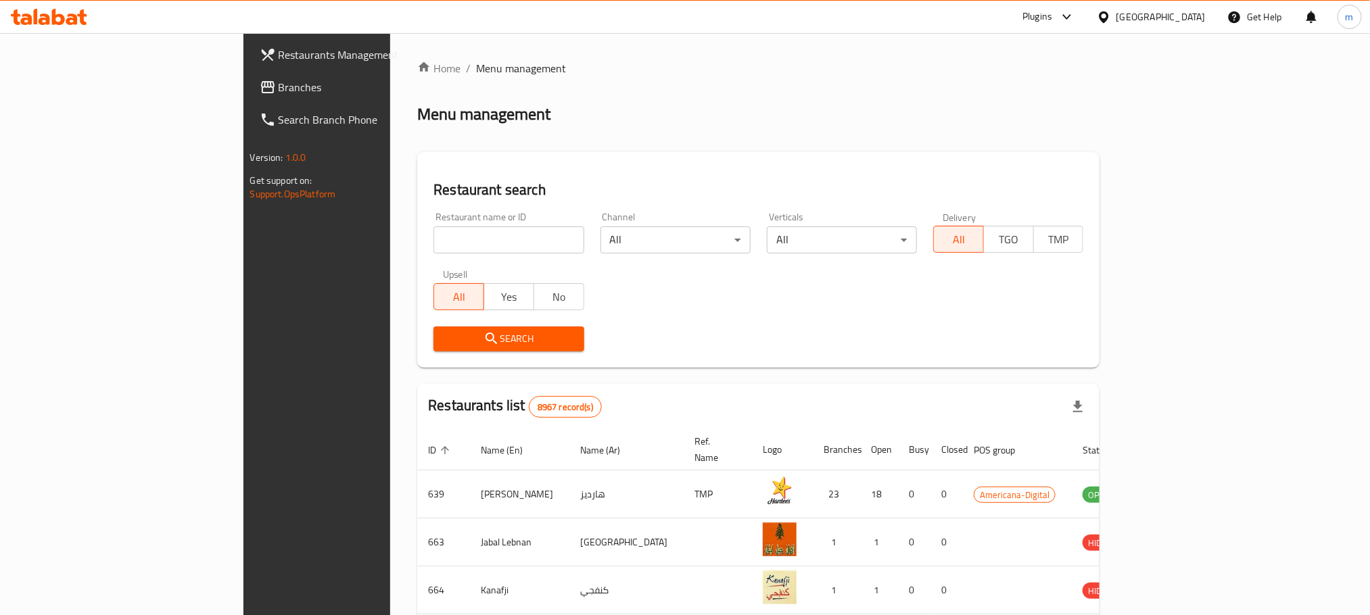
click at [417, 110] on h2 "Menu management" at bounding box center [483, 114] width 133 height 22
click at [249, 39] on link "Restaurants Management" at bounding box center [360, 55] width 223 height 32
click at [434, 229] on input "search" at bounding box center [509, 240] width 150 height 27
paste input "Hashem Restaurants"
type input "Hashem Restaurants"
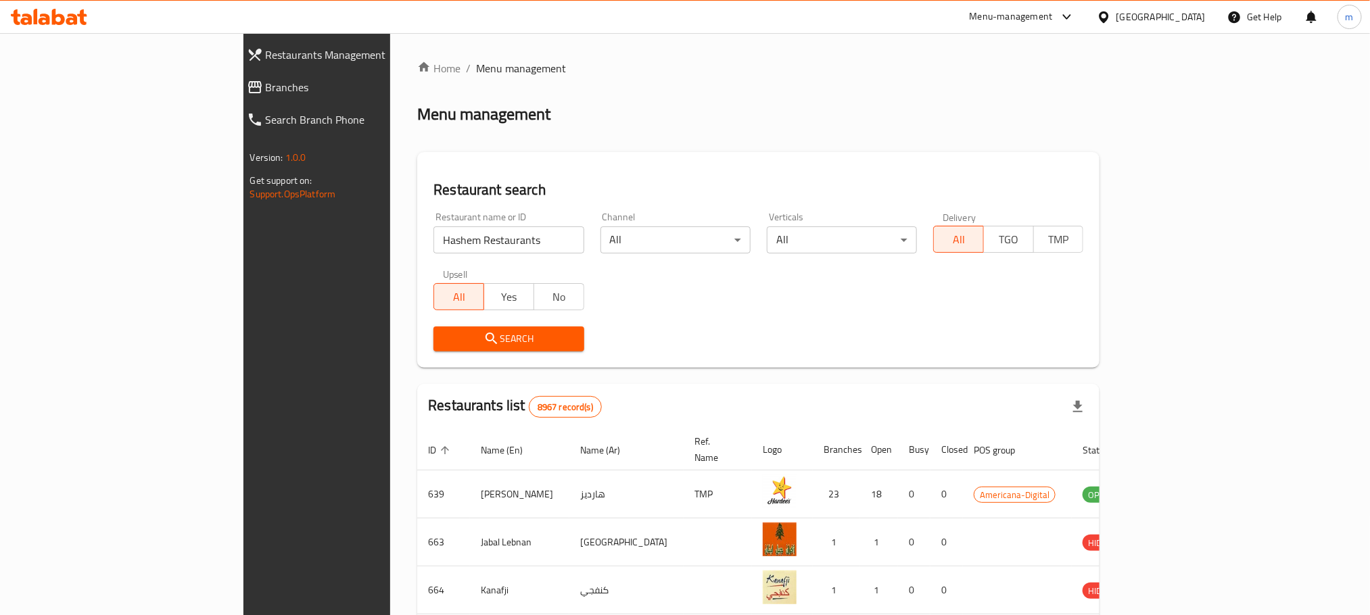
click at [434, 329] on button "Search" at bounding box center [509, 339] width 150 height 25
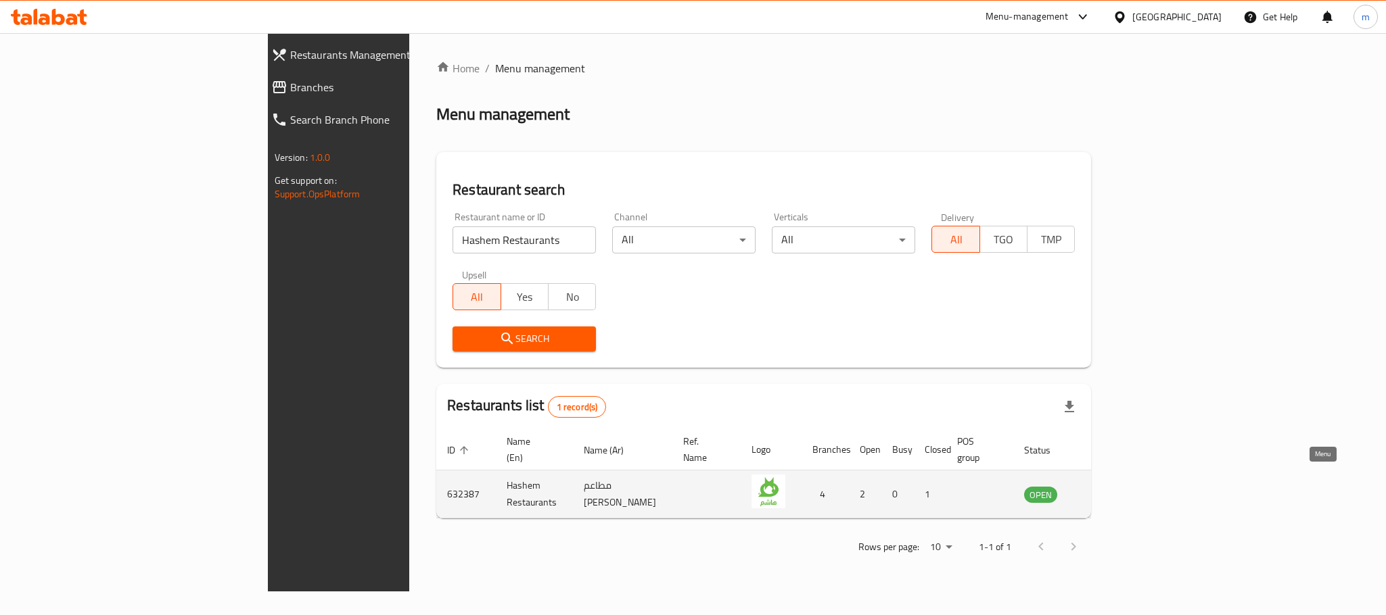
click at [1120, 486] on link "enhanced table" at bounding box center [1107, 494] width 25 height 16
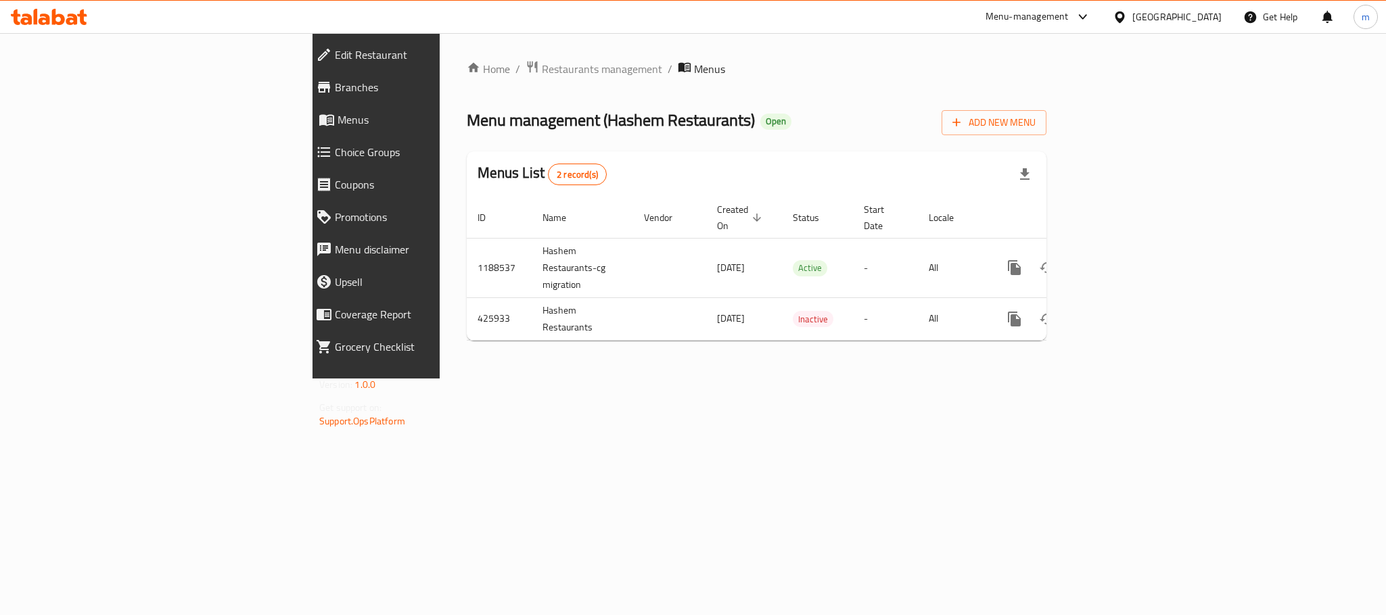
click at [1127, 13] on icon at bounding box center [1120, 17] width 14 height 14
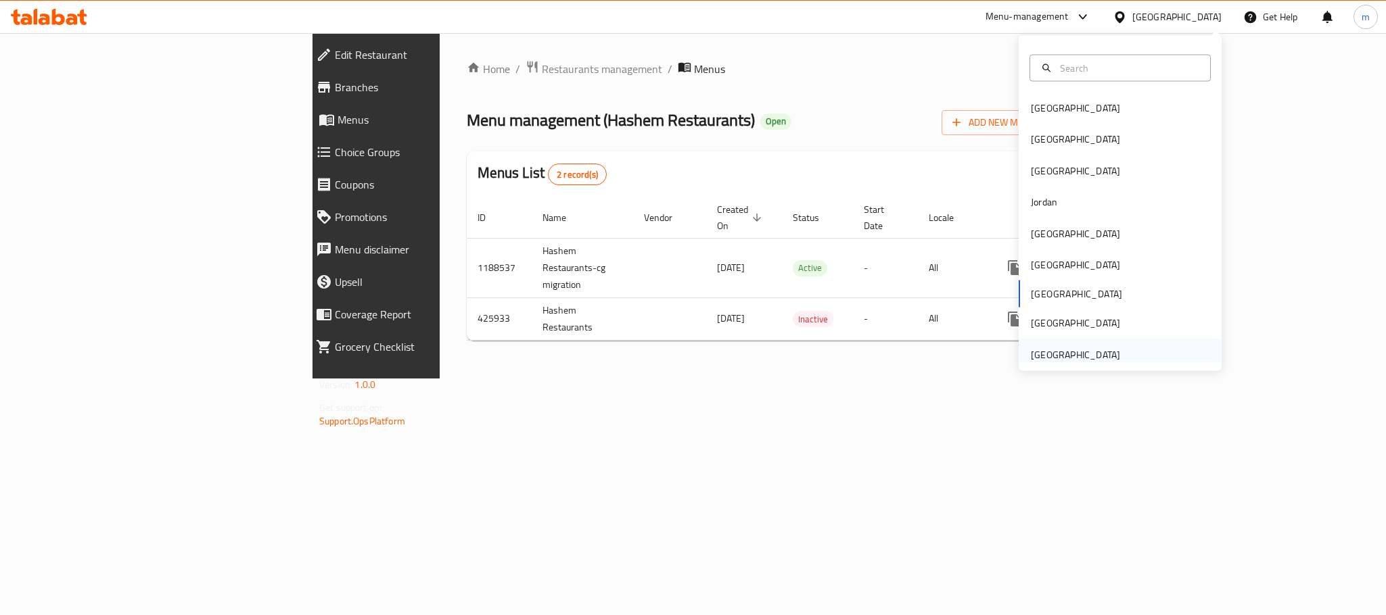
click at [1079, 350] on div "[GEOGRAPHIC_DATA]" at bounding box center [1075, 354] width 89 height 15
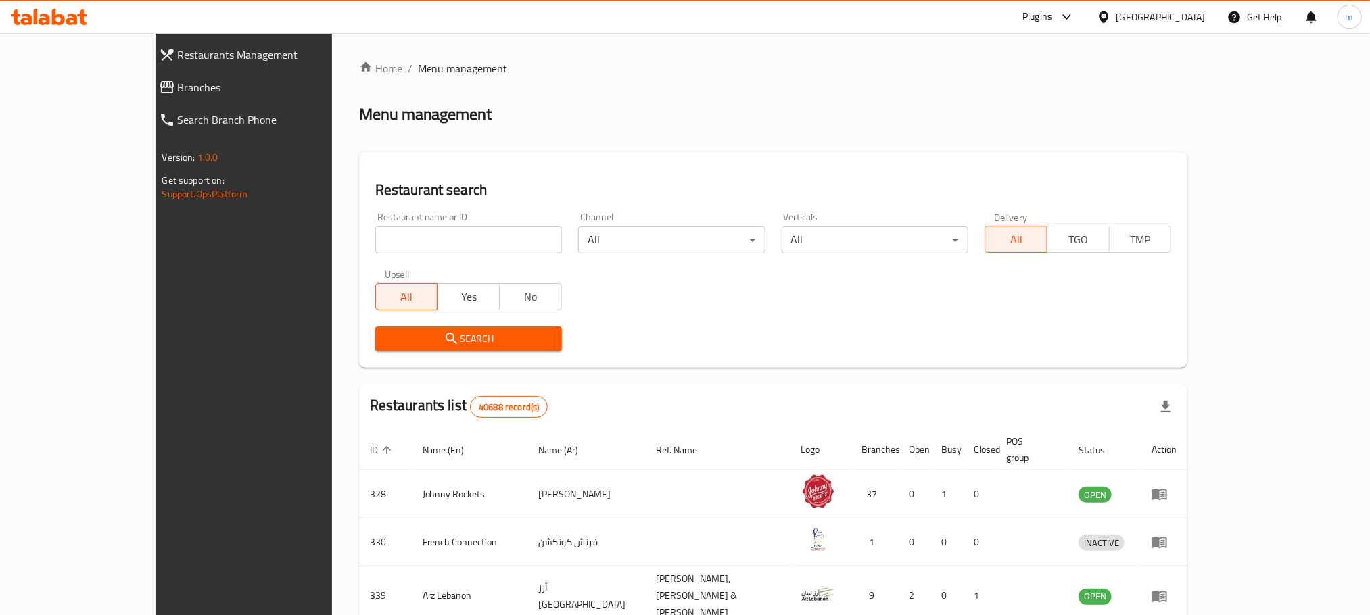
click at [178, 86] on span "Branches" at bounding box center [275, 87] width 195 height 16
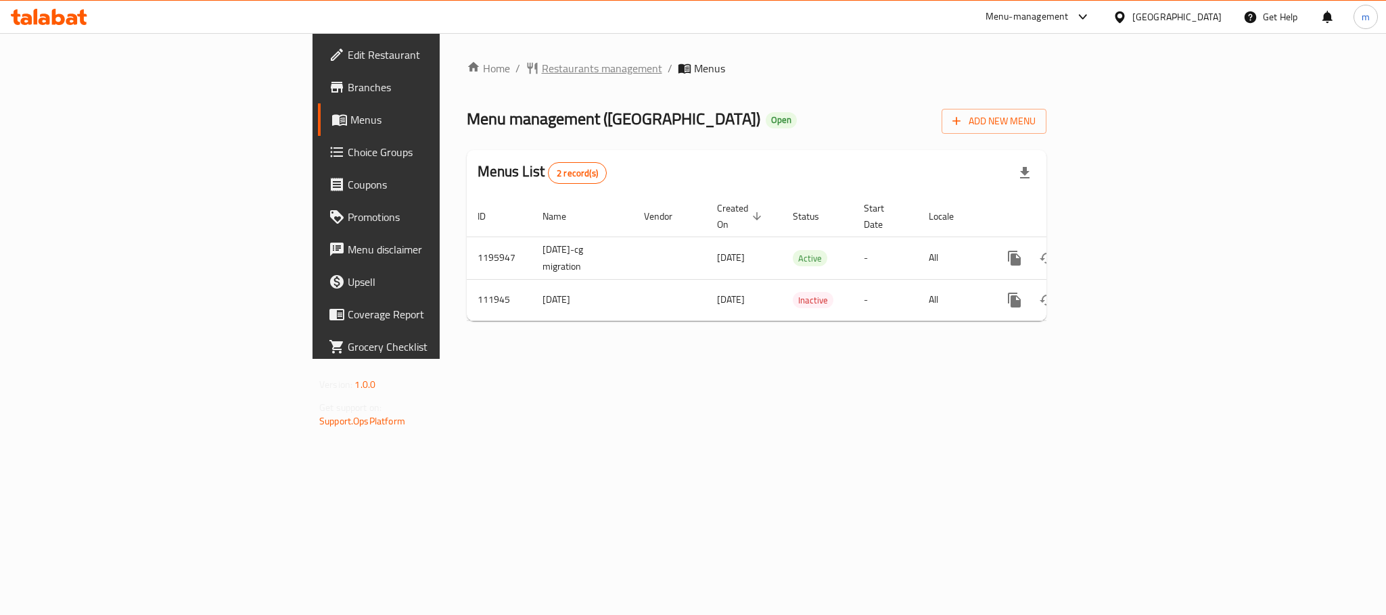
click at [542, 67] on span "Restaurants management" at bounding box center [602, 68] width 120 height 16
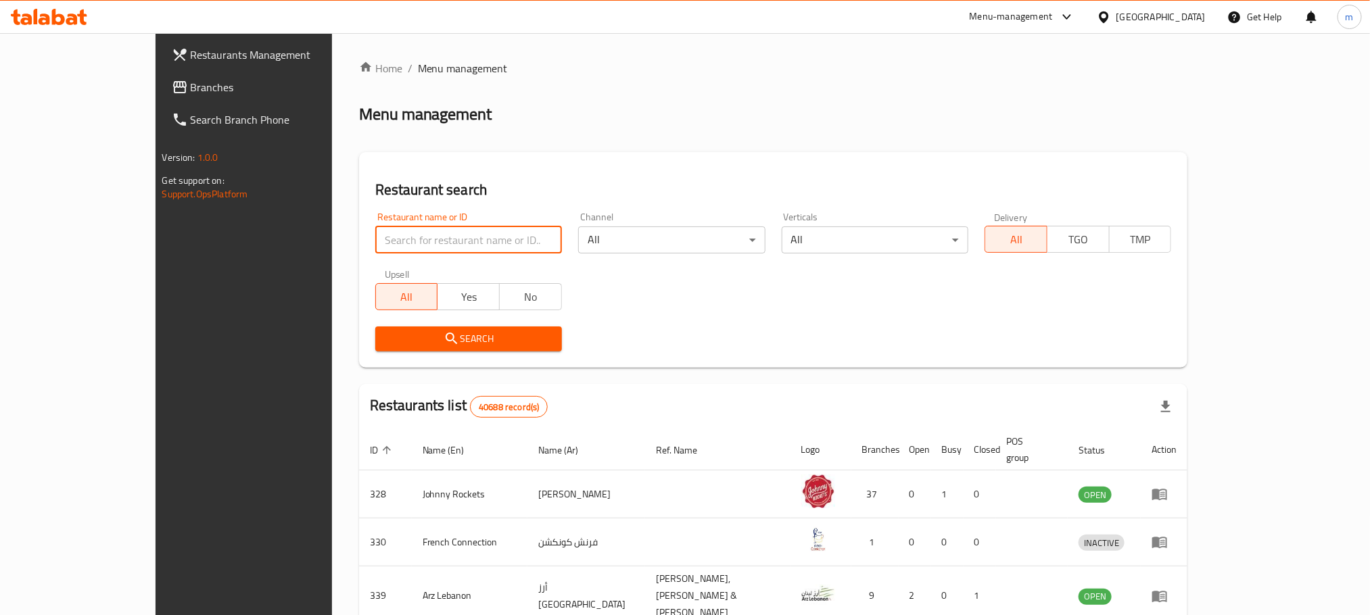
click at [375, 227] on input "search" at bounding box center [468, 240] width 187 height 27
paste input "604742"
type input "604742"
click button "Search" at bounding box center [468, 339] width 187 height 25
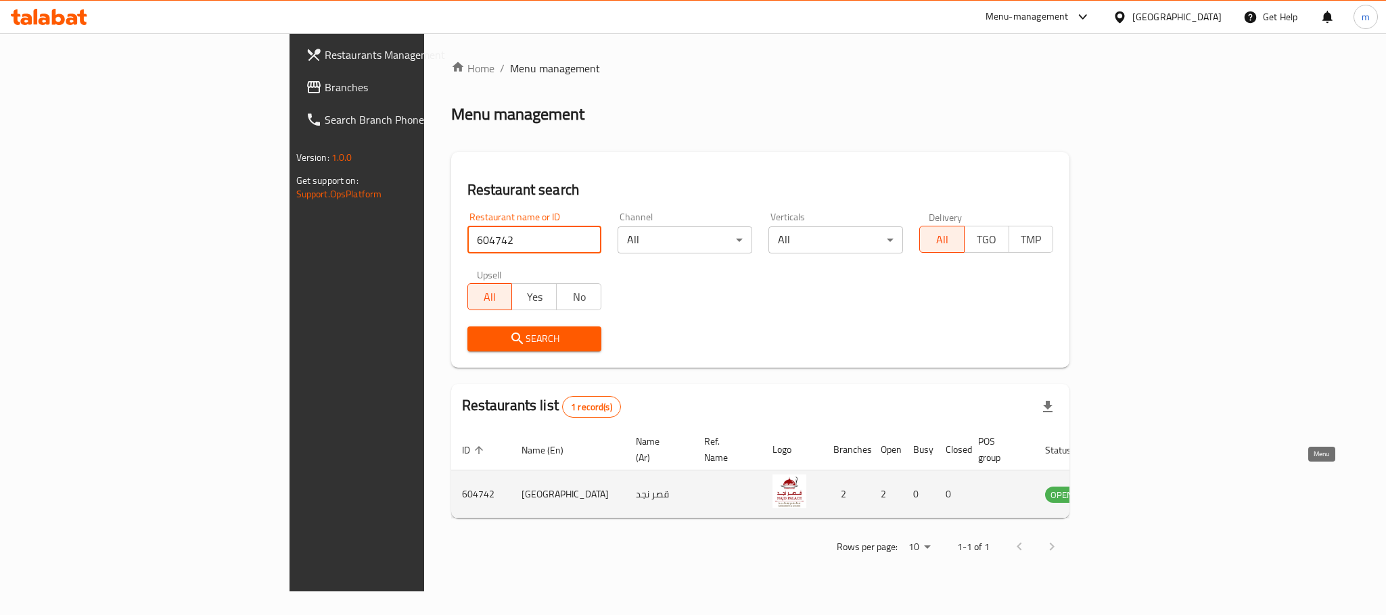
click at [1141, 486] on link "enhanced table" at bounding box center [1128, 494] width 25 height 16
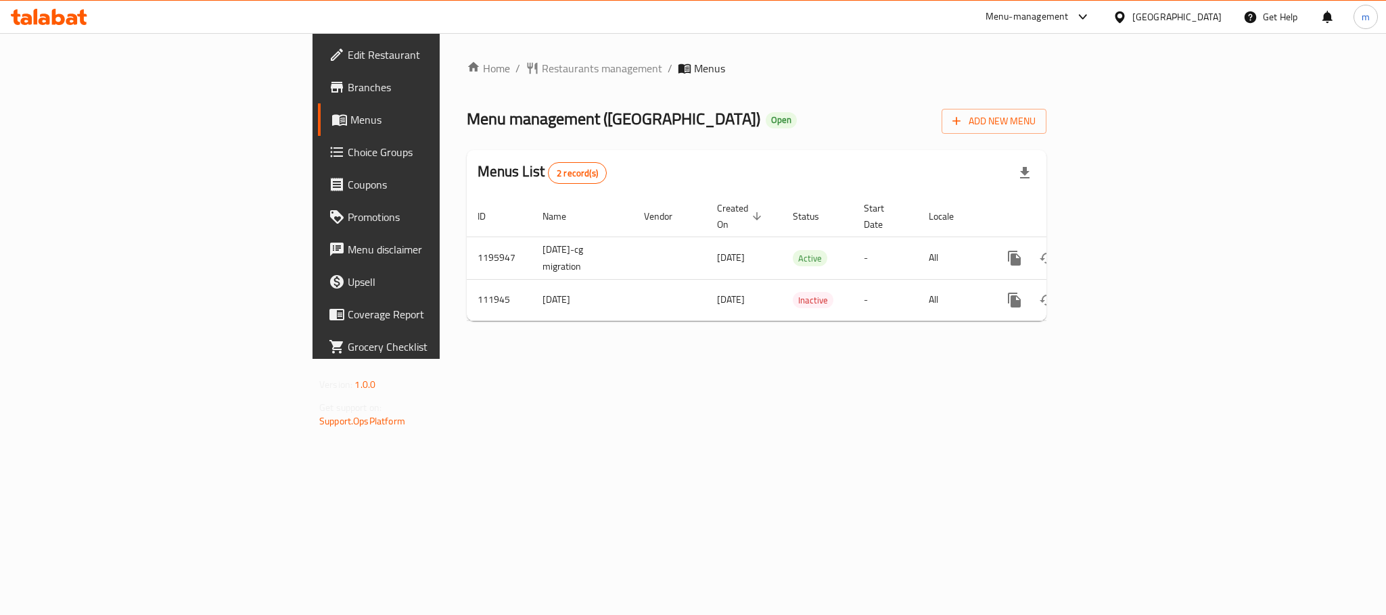
click at [467, 118] on span "Menu management ( [GEOGRAPHIC_DATA] )" at bounding box center [614, 118] width 294 height 30
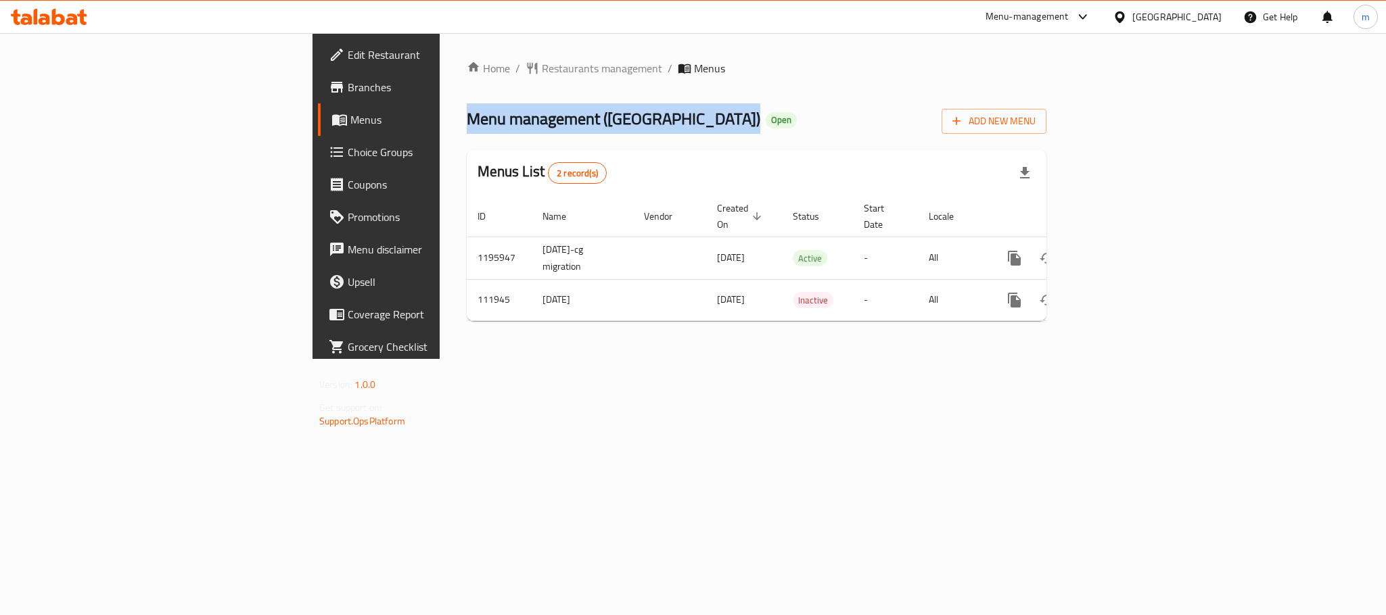
click at [467, 118] on span "Menu management ( Najd Palace )" at bounding box center [614, 118] width 294 height 30
copy span "Menu management ( Najd Palace )"
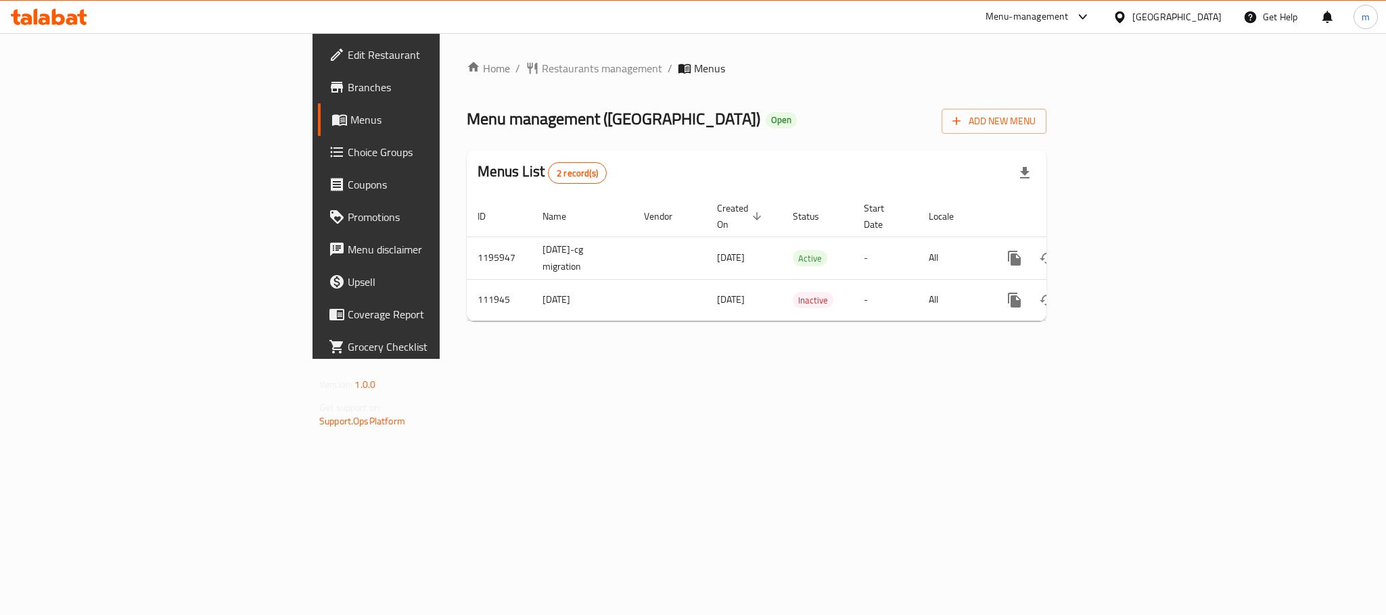
drag, startPoint x: 1180, startPoint y: 7, endPoint x: 1165, endPoint y: 28, distance: 26.3
click at [1180, 8] on div "United Arab Emirates" at bounding box center [1167, 17] width 131 height 32
click at [1136, 22] on div "United Arab Emirates" at bounding box center [1176, 16] width 89 height 15
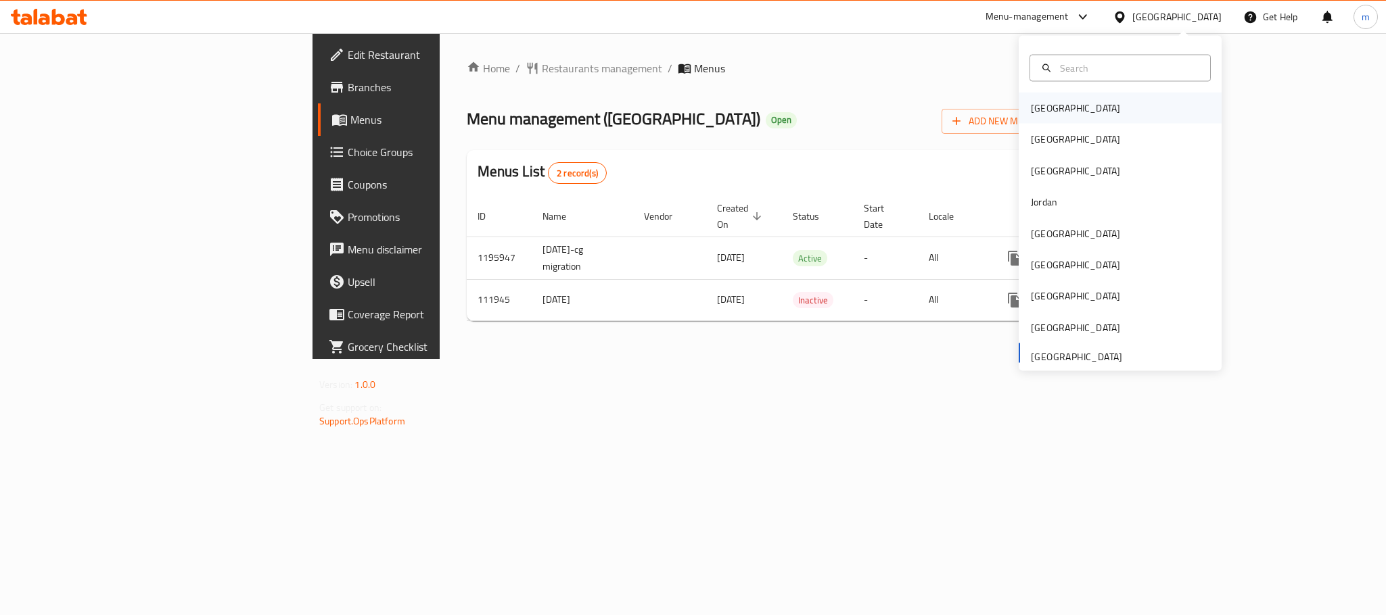
click at [1102, 100] on div "[GEOGRAPHIC_DATA]" at bounding box center [1120, 108] width 203 height 31
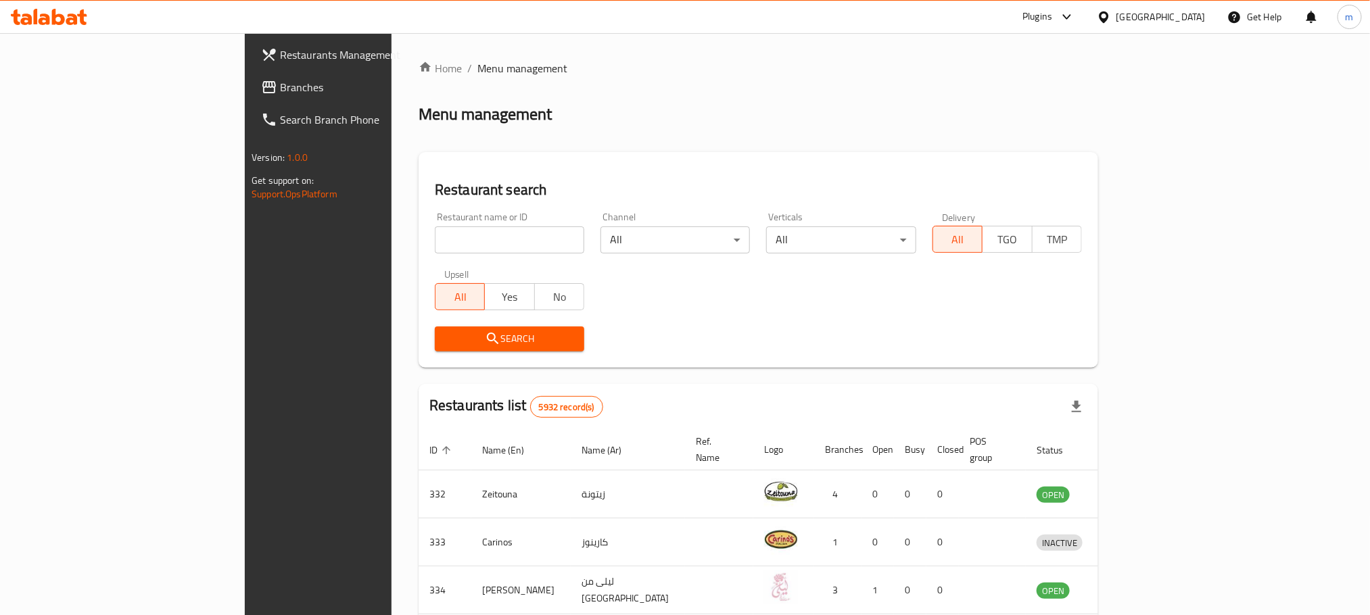
click at [250, 67] on link "Restaurants Management" at bounding box center [361, 55] width 223 height 32
click at [435, 238] on input "search" at bounding box center [509, 240] width 149 height 27
paste input "Cantine"
click button "Search" at bounding box center [509, 339] width 149 height 25
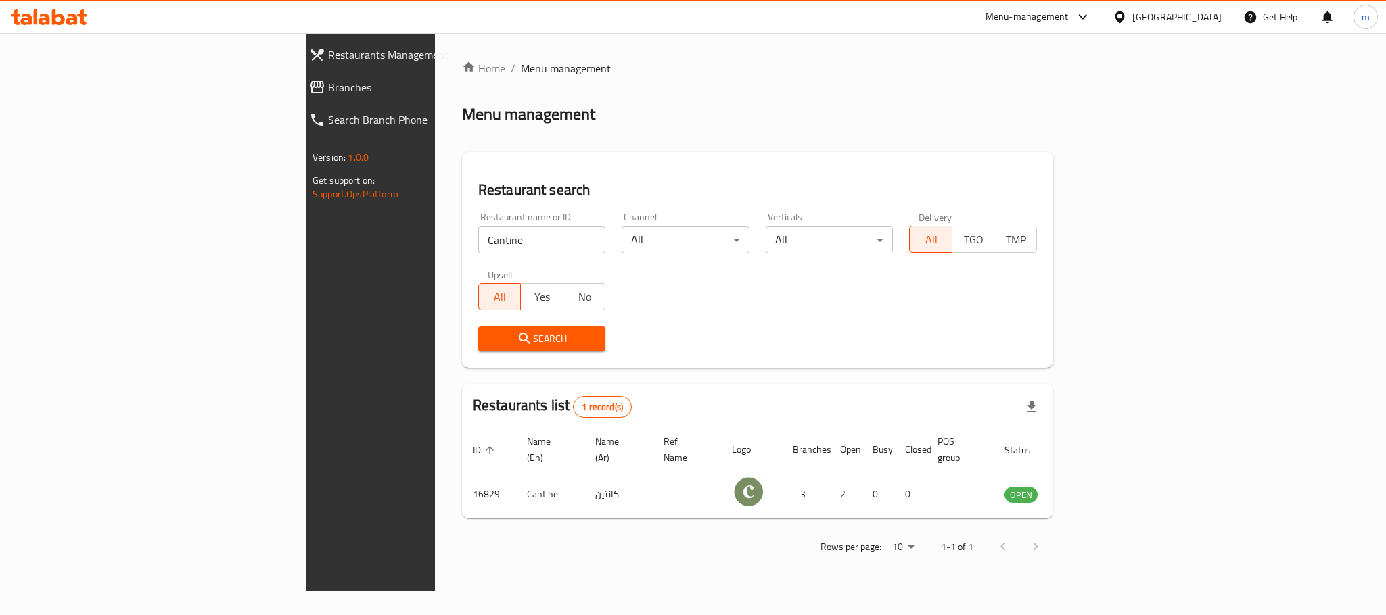
click at [478, 248] on input "Cantine" at bounding box center [542, 240] width 128 height 27
paste input ", Hamala"
type input "Cantine, Hamala"
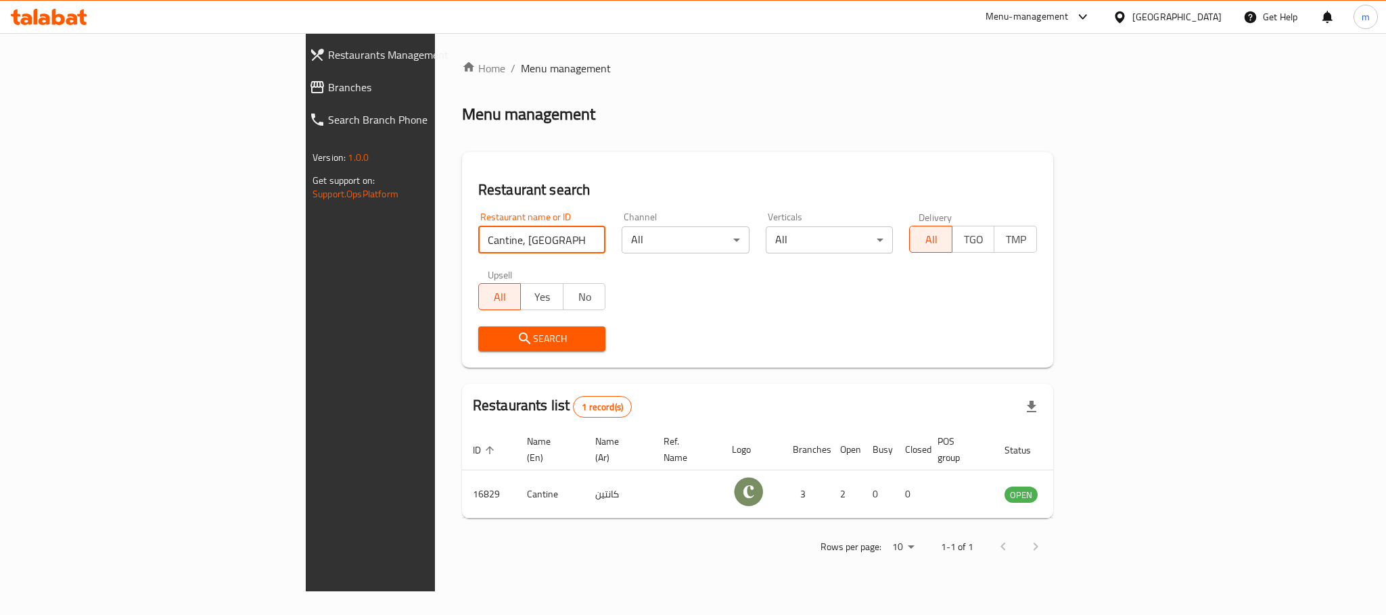
click button "Search" at bounding box center [542, 339] width 128 height 25
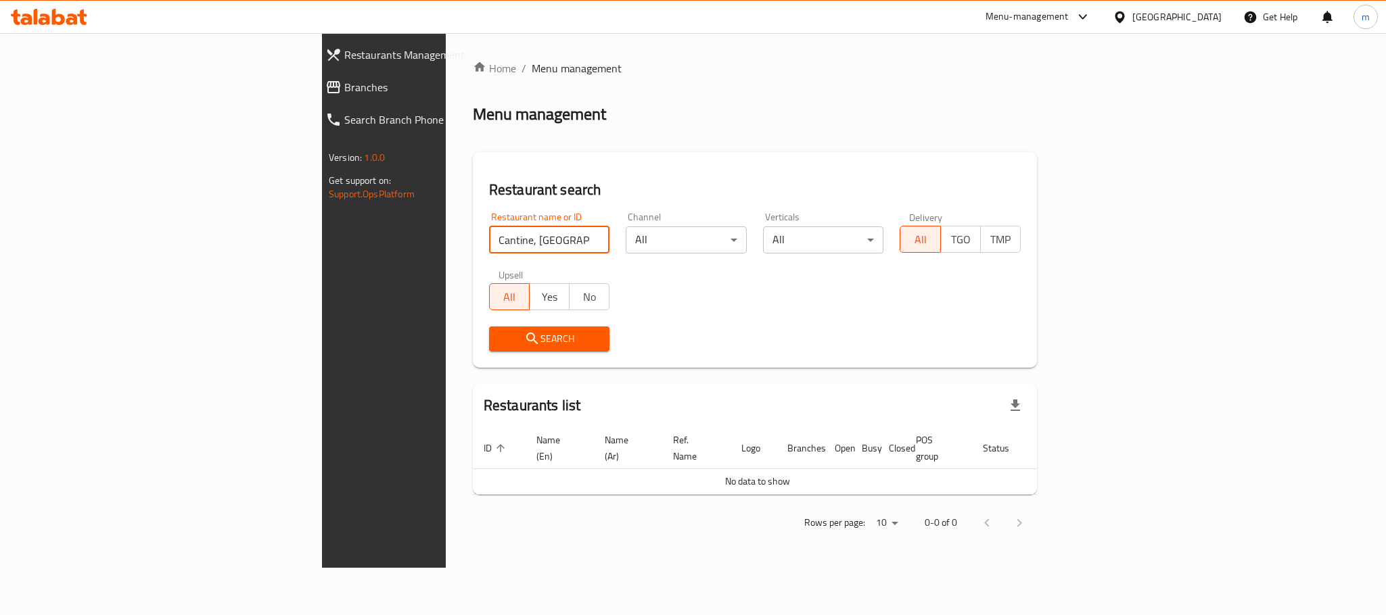
click at [501, 238] on input "Cantine, Hamala" at bounding box center [549, 240] width 121 height 27
click at [509, 238] on input "Cantine, Hamala" at bounding box center [549, 240] width 121 height 27
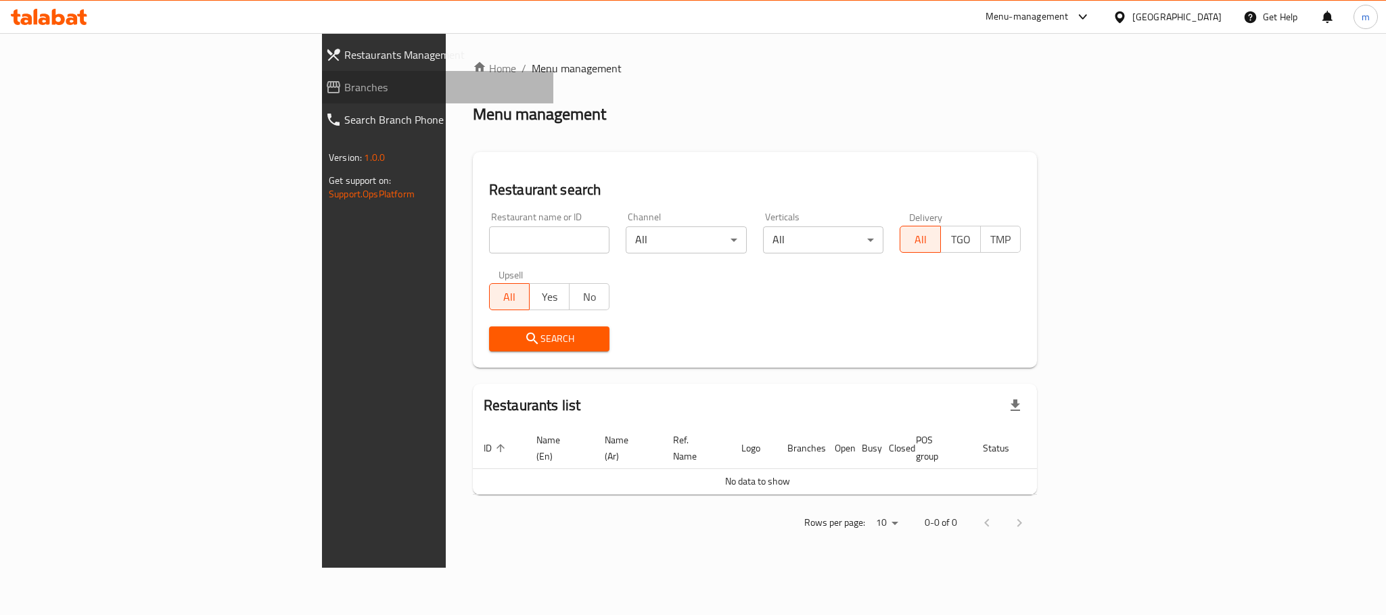
click at [344, 92] on span "Branches" at bounding box center [443, 87] width 198 height 16
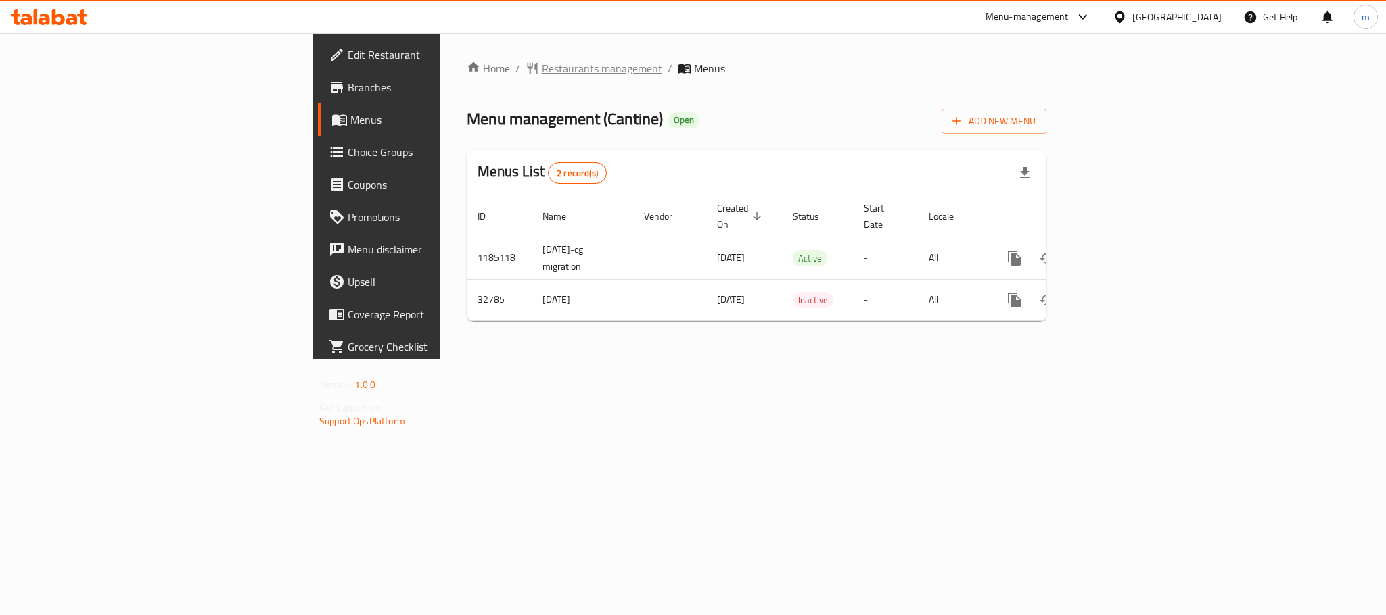
click at [542, 76] on span "Restaurants management" at bounding box center [602, 68] width 120 height 16
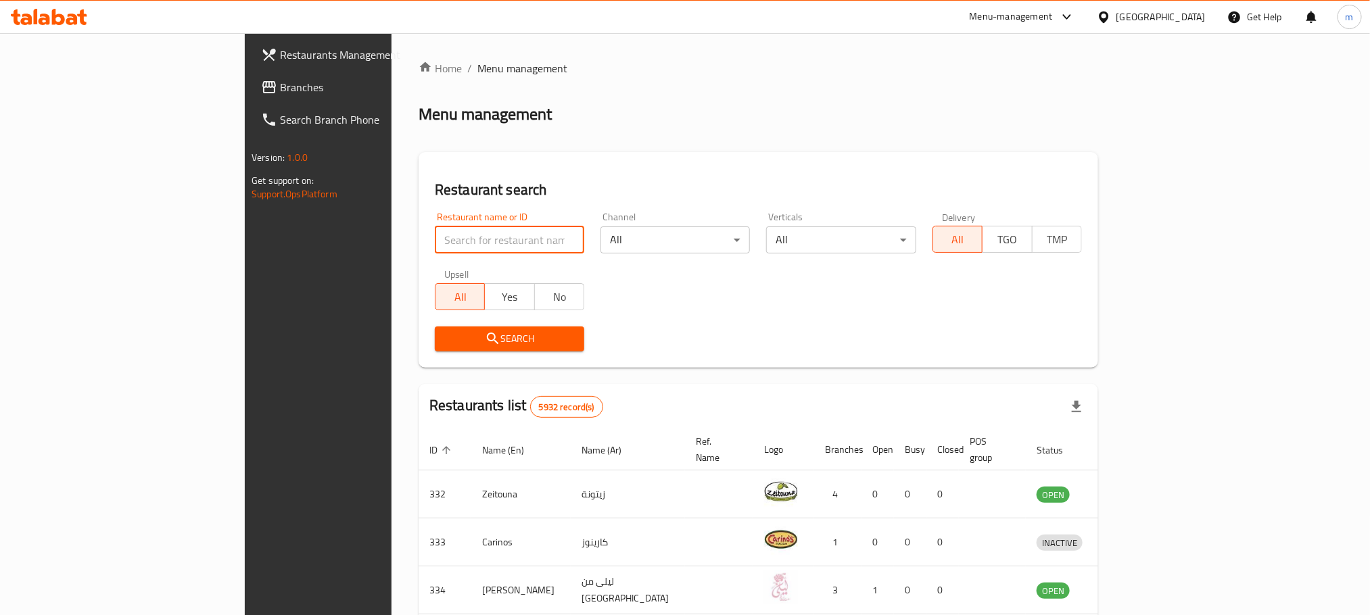
click at [435, 227] on input "search" at bounding box center [509, 240] width 149 height 27
paste input "16829"
type input "16829"
click button "Search" at bounding box center [509, 339] width 149 height 25
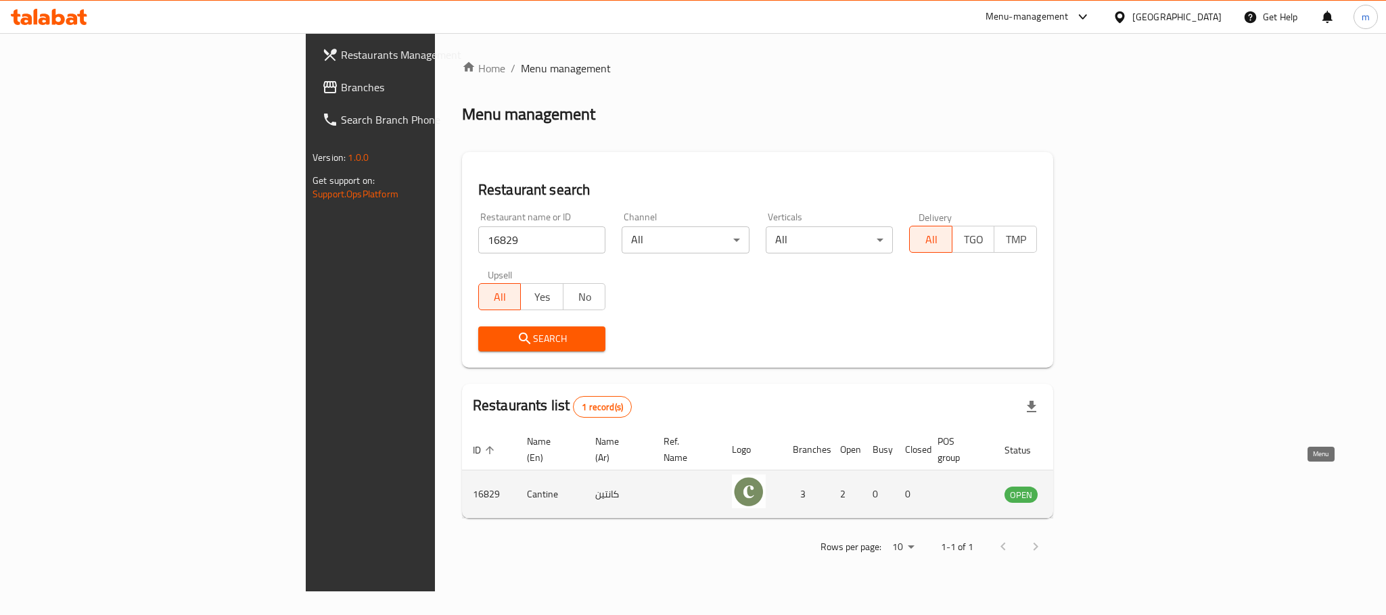
click at [1092, 486] on icon "enhanced table" at bounding box center [1083, 494] width 16 height 16
